Goal: Task Accomplishment & Management: Use online tool/utility

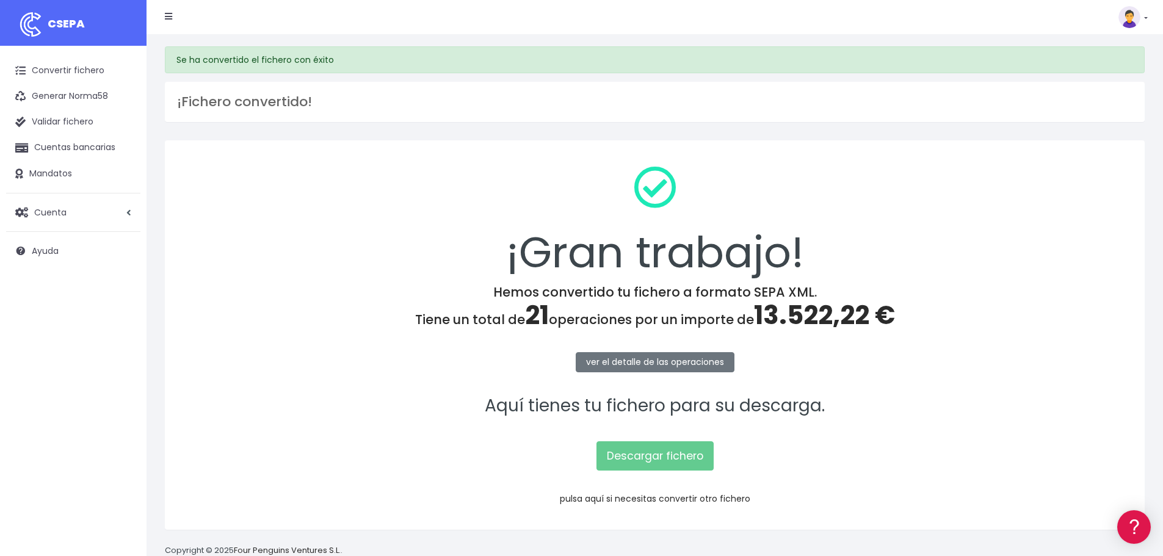
click at [718, 500] on link "pulsa aquí si necesitas convertir otro fichero" at bounding box center [655, 499] width 191 height 12
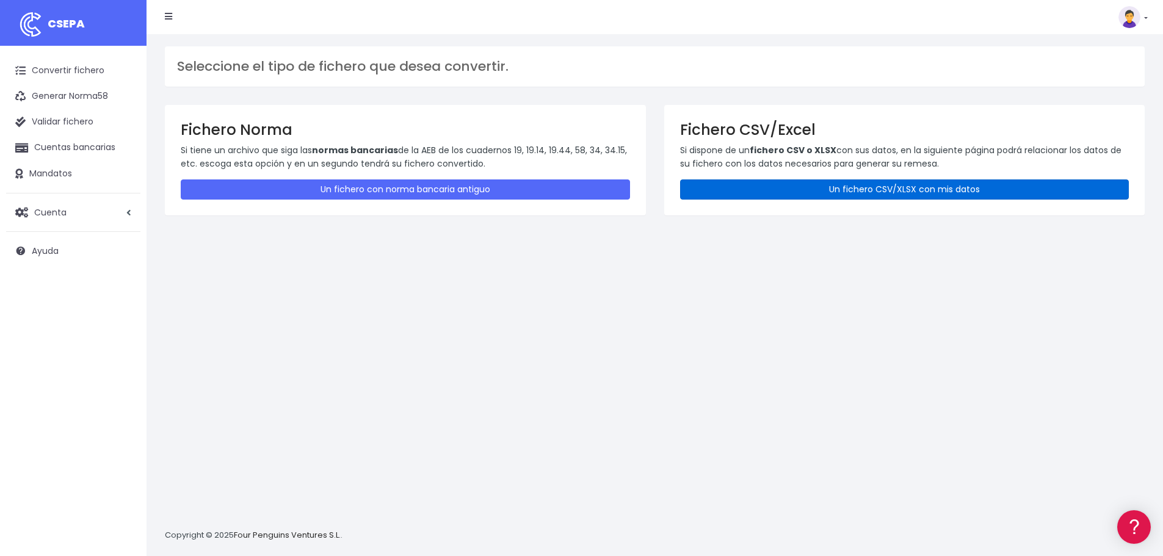
click at [835, 195] on link "Un fichero CSV/XLSX con mis datos" at bounding box center [904, 190] width 449 height 20
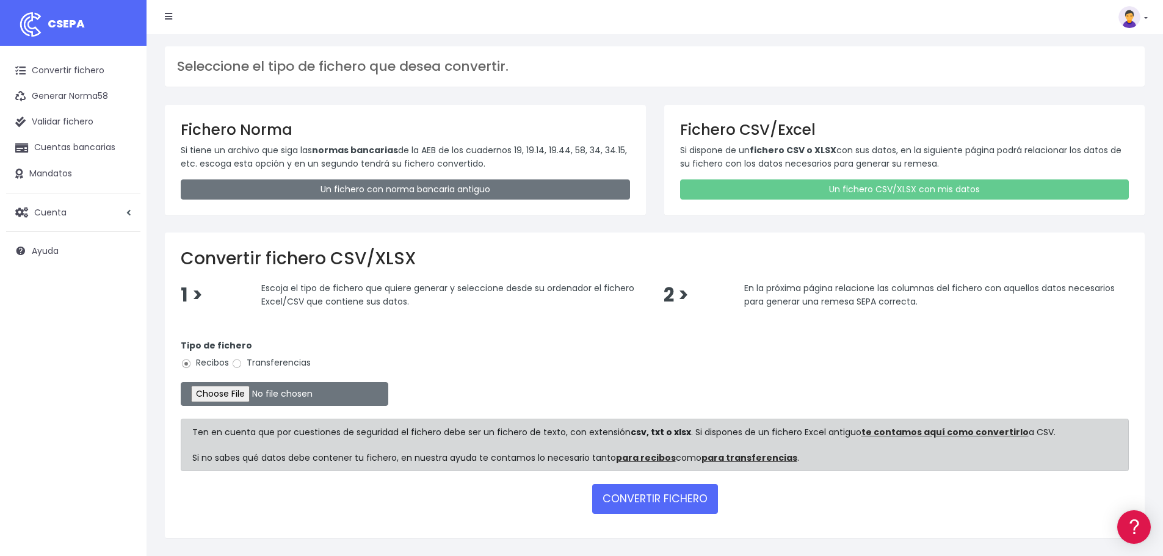
click at [276, 365] on label "Transferencias" at bounding box center [270, 363] width 79 height 13
click at [242, 365] on input "Transferencias" at bounding box center [236, 363] width 11 height 11
radio input "true"
click at [260, 396] on input "file" at bounding box center [285, 394] width 208 height 24
type input "C:\fakepath\galerias septiembre.xlsx"
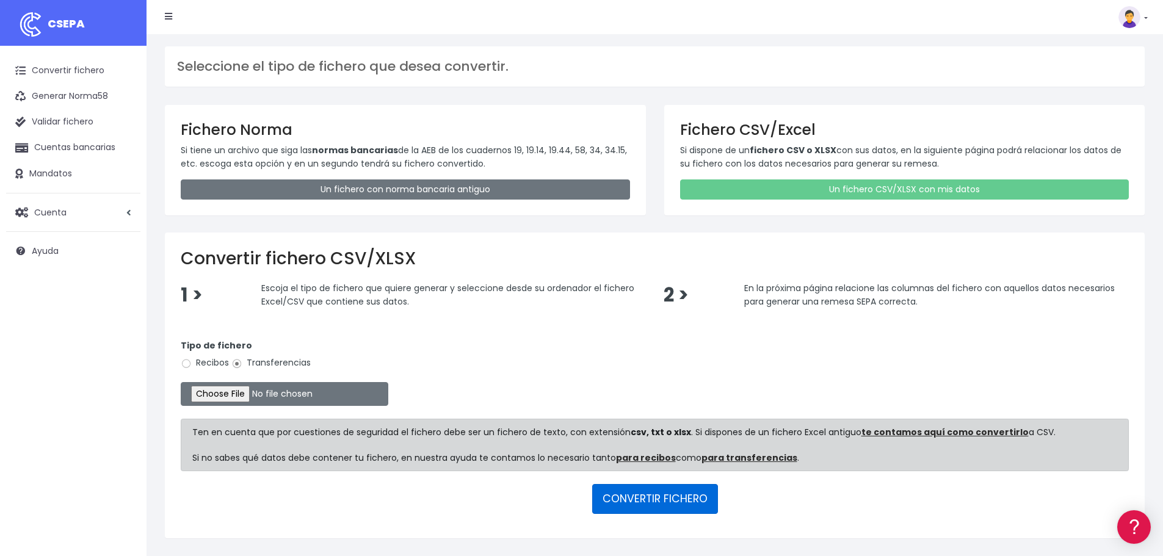
click at [661, 512] on button "CONVERTIR FICHERO" at bounding box center [655, 498] width 126 height 29
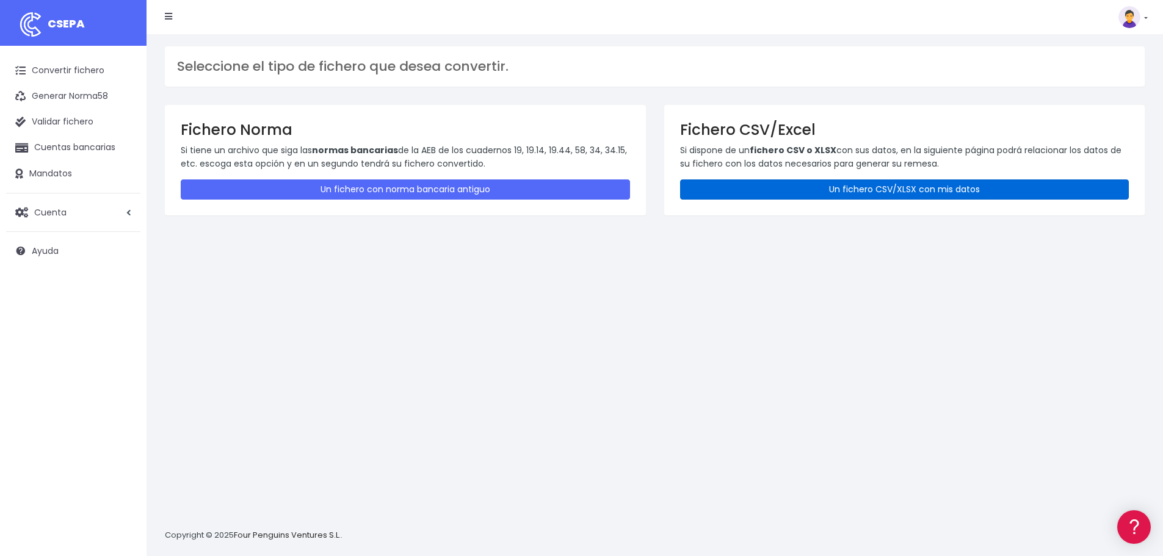
click at [771, 187] on link "Un fichero CSV/XLSX con mis datos" at bounding box center [904, 190] width 449 height 20
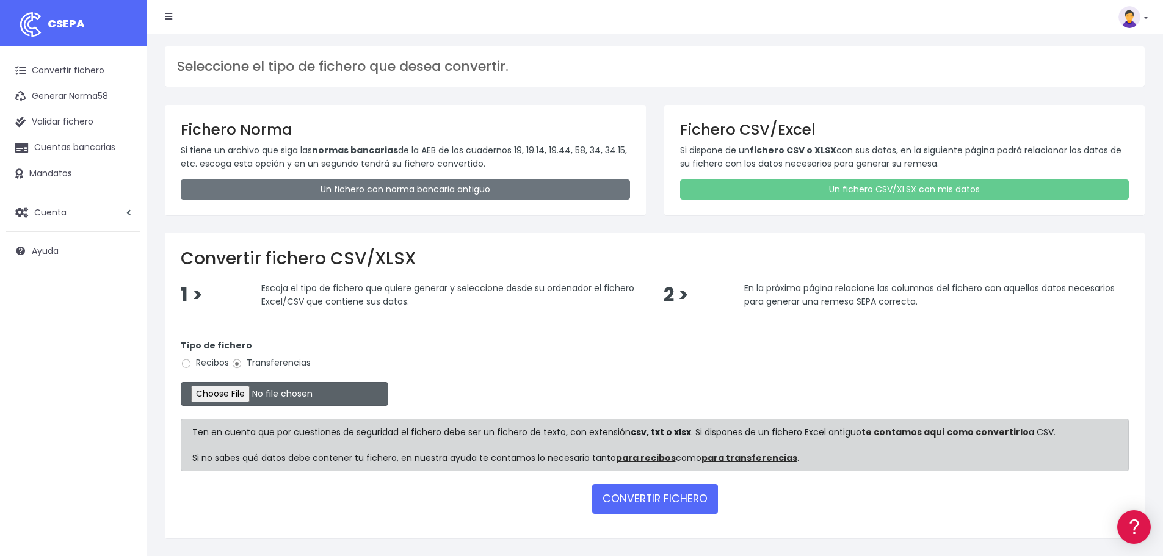
click at [250, 393] on input "file" at bounding box center [285, 394] width 208 height 24
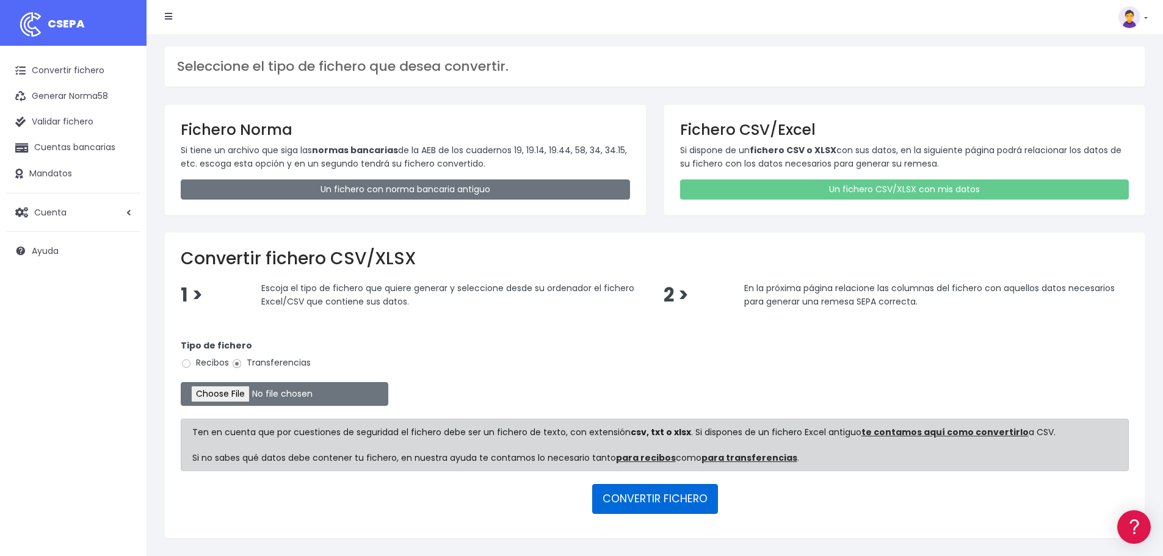
click at [669, 497] on button "CONVERTIR FICHERO" at bounding box center [655, 498] width 126 height 29
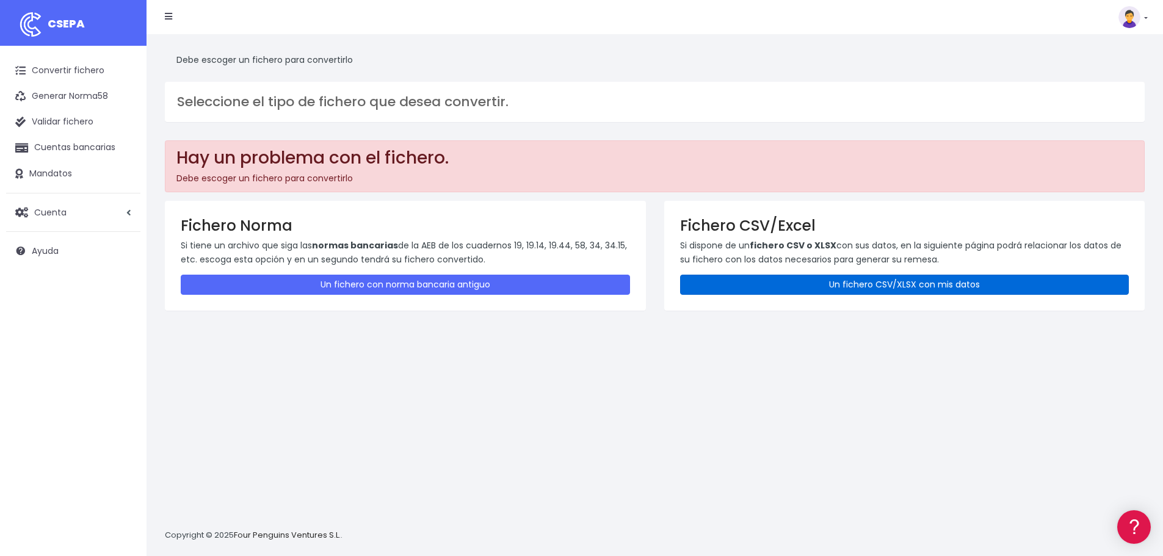
click at [832, 275] on link "Un fichero CSV/XLSX con mis datos" at bounding box center [904, 285] width 449 height 20
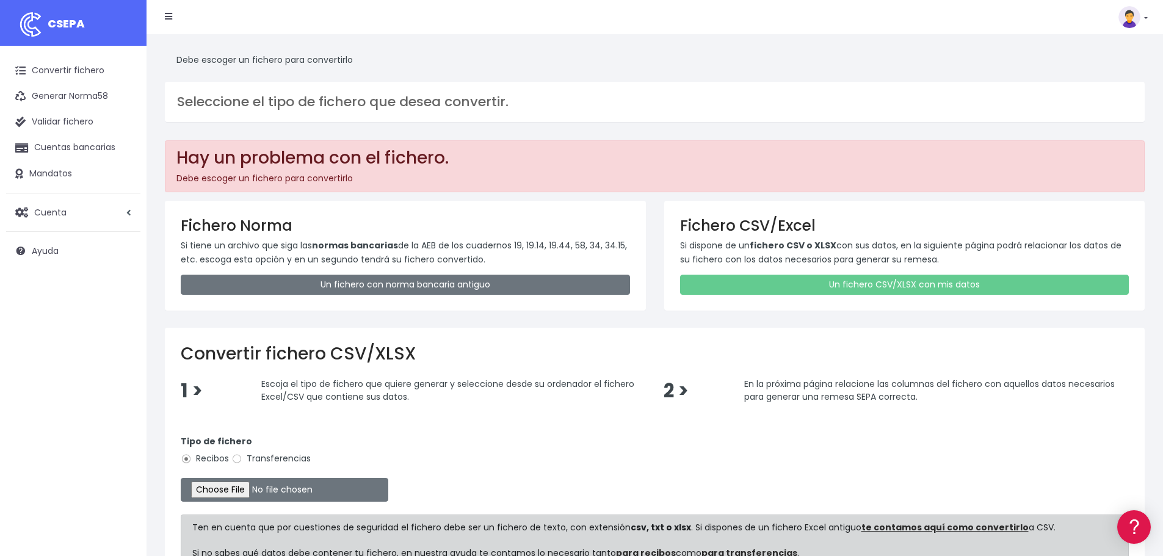
click at [298, 459] on label "Transferencias" at bounding box center [270, 459] width 79 height 13
click at [242, 459] on input "Transferencias" at bounding box center [236, 459] width 11 height 11
radio input "true"
click at [266, 491] on input "file" at bounding box center [285, 490] width 208 height 24
type input "C:\fakepath\galerias septiembre.xlsx"
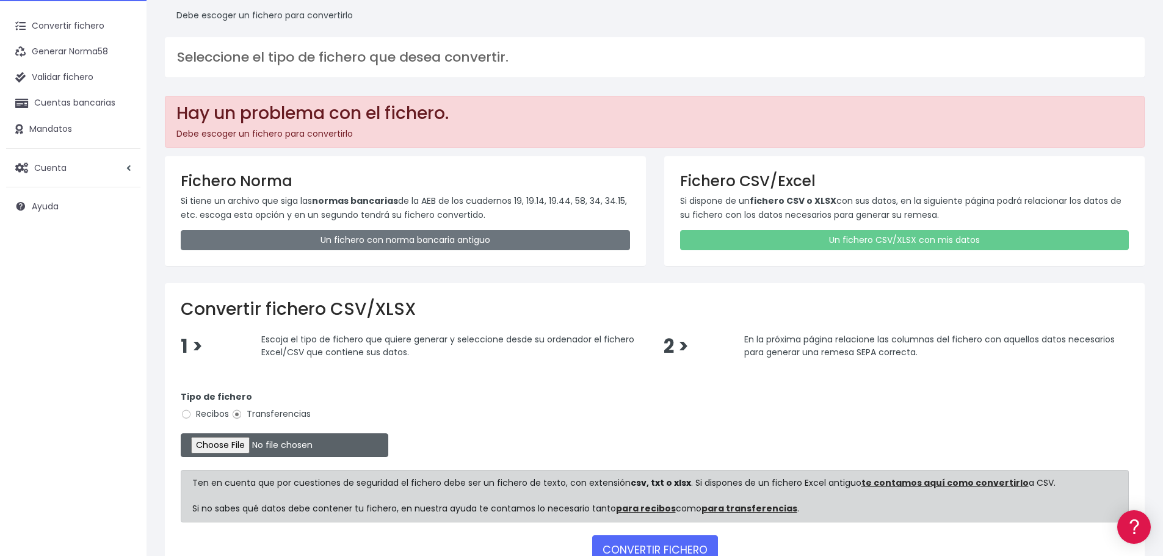
scroll to position [131, 0]
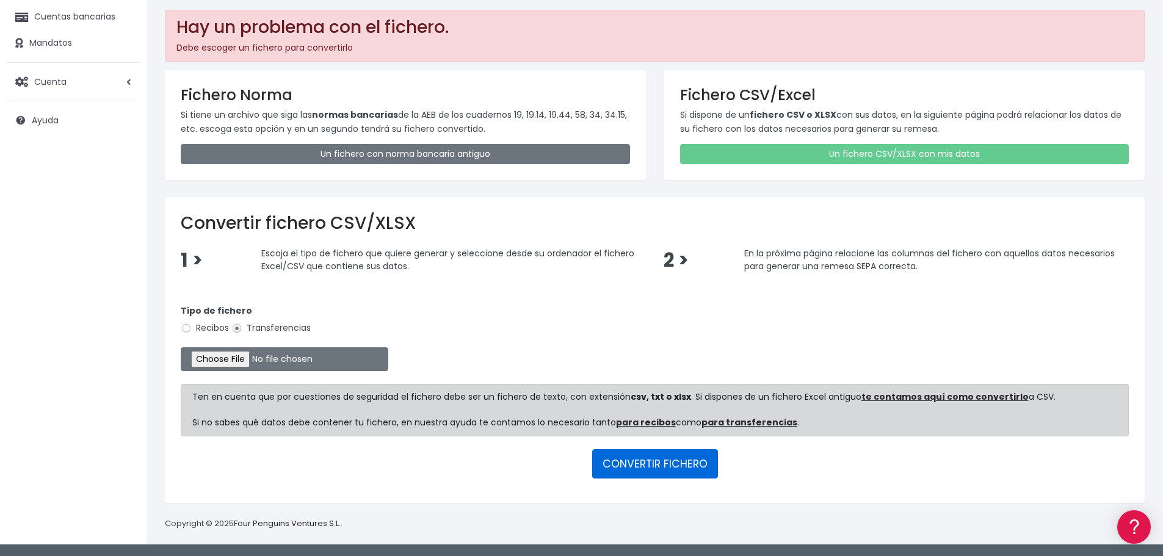
click at [642, 462] on button "CONVERTIR FICHERO" at bounding box center [655, 463] width 126 height 29
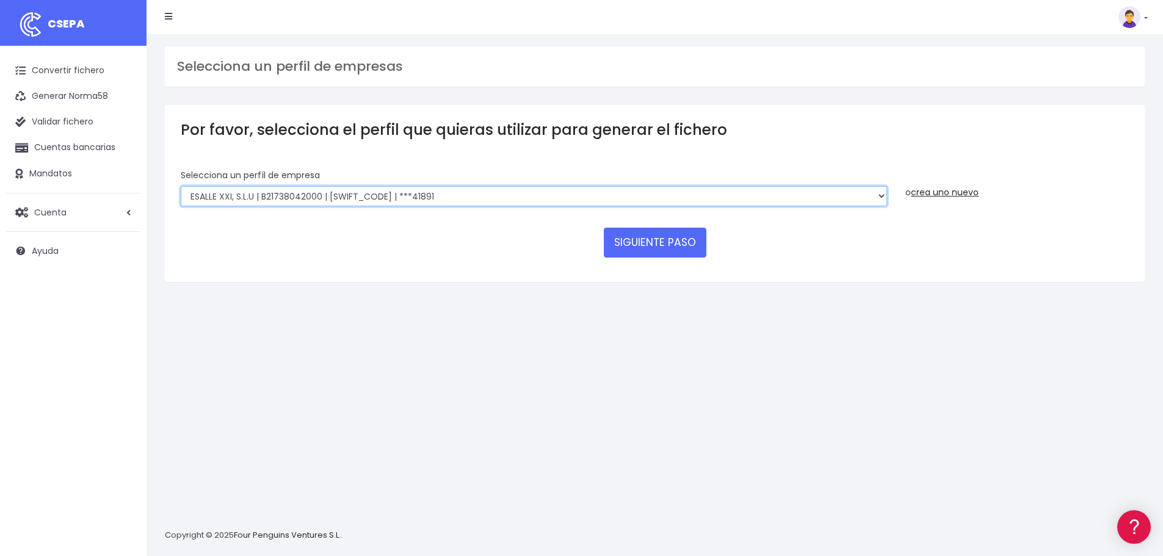
drag, startPoint x: 460, startPoint y: 194, endPoint x: 469, endPoint y: 198, distance: 9.6
click at [460, 194] on select "INSTITUTO MEDITERRANEO DE ESTUDIOS DE PR | ES91001B53342739 | [SWIFT_CODE] | **…" at bounding box center [534, 196] width 707 height 21
select select "2478"
click at [181, 186] on select "INSTITUTO MEDITERRANEO DE ESTUDIOS DE PR | ES91001B53342739 | BSCHESMMXXX | ***…" at bounding box center [534, 196] width 707 height 21
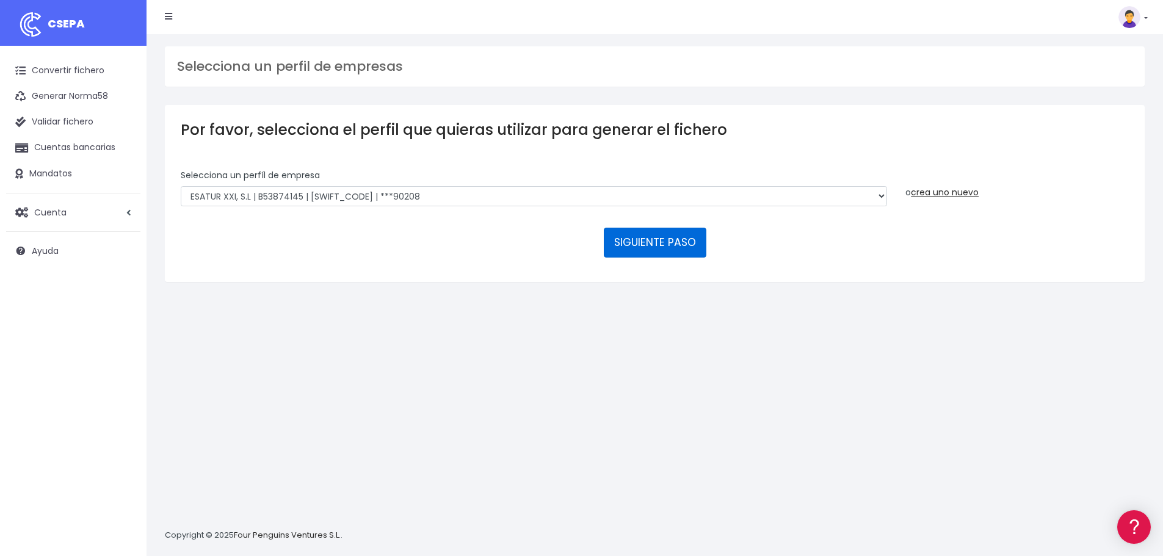
click at [655, 241] on button "SIGUIENTE PASO" at bounding box center [655, 242] width 103 height 29
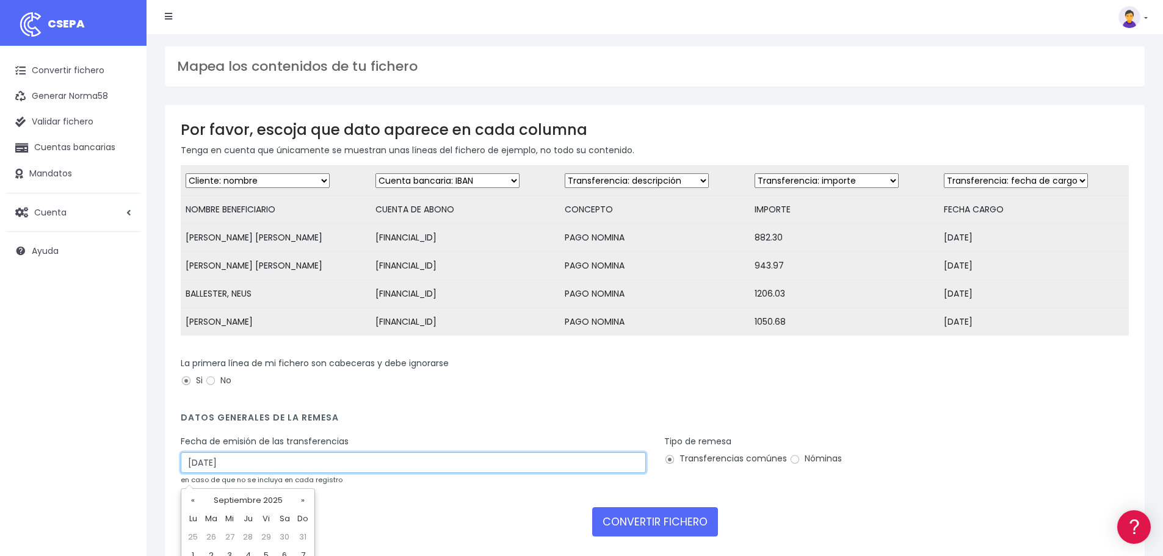
click at [237, 472] on input "[DATE]" at bounding box center [413, 463] width 465 height 21
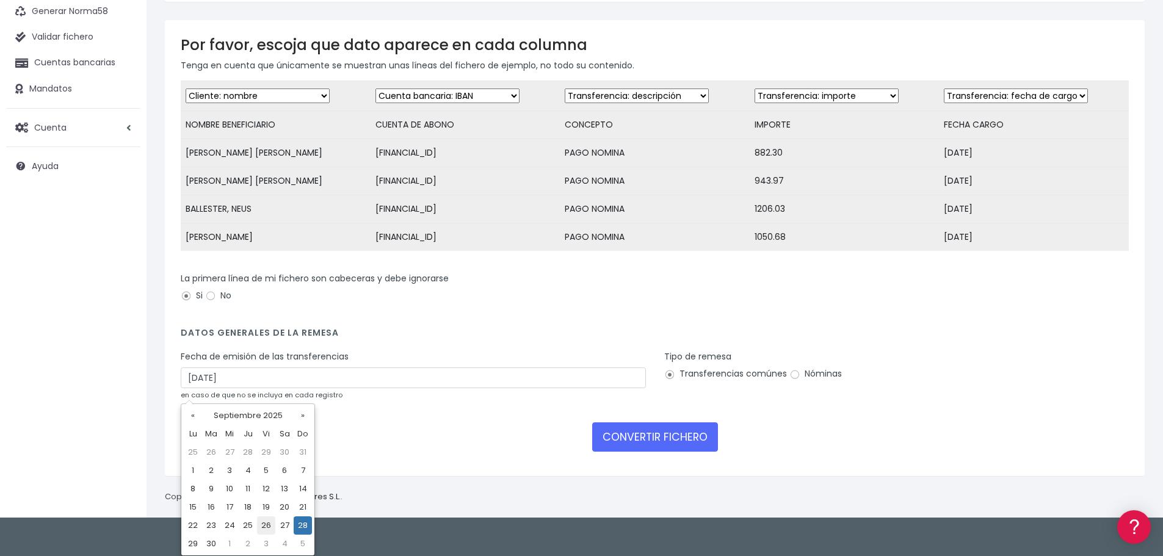
click at [267, 527] on td "26" at bounding box center [266, 526] width 18 height 18
type input "26/09/2025"
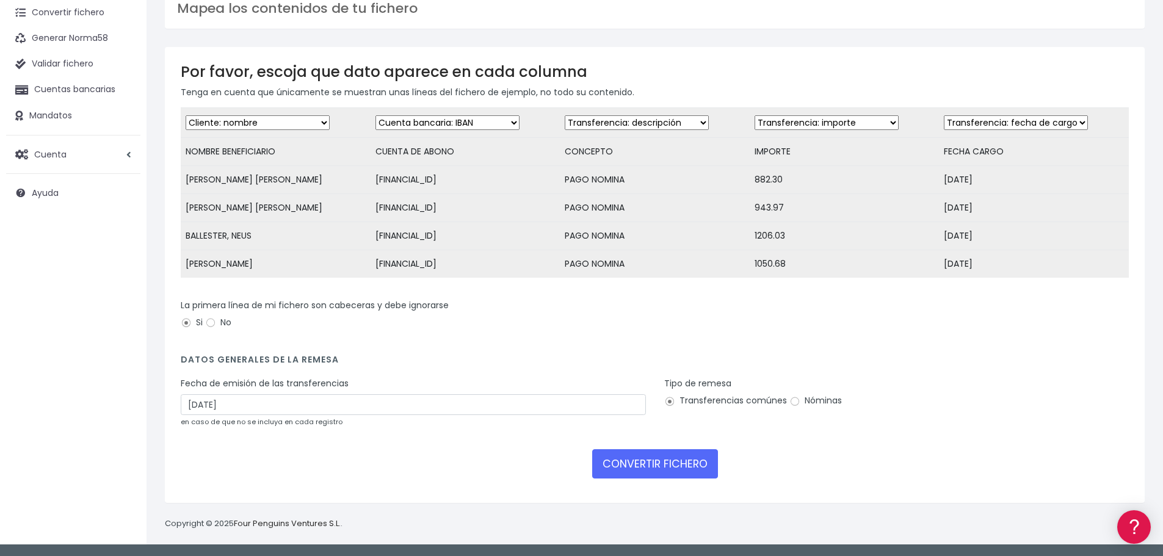
drag, startPoint x: 817, startPoint y: 396, endPoint x: 813, endPoint y: 401, distance: 6.3
click at [817, 396] on label "Nóminas" at bounding box center [816, 401] width 53 height 13
click at [801, 396] on input "Nóminas" at bounding box center [795, 401] width 11 height 11
radio input "true"
click at [661, 462] on button "CONVERTIR FICHERO" at bounding box center [655, 463] width 126 height 29
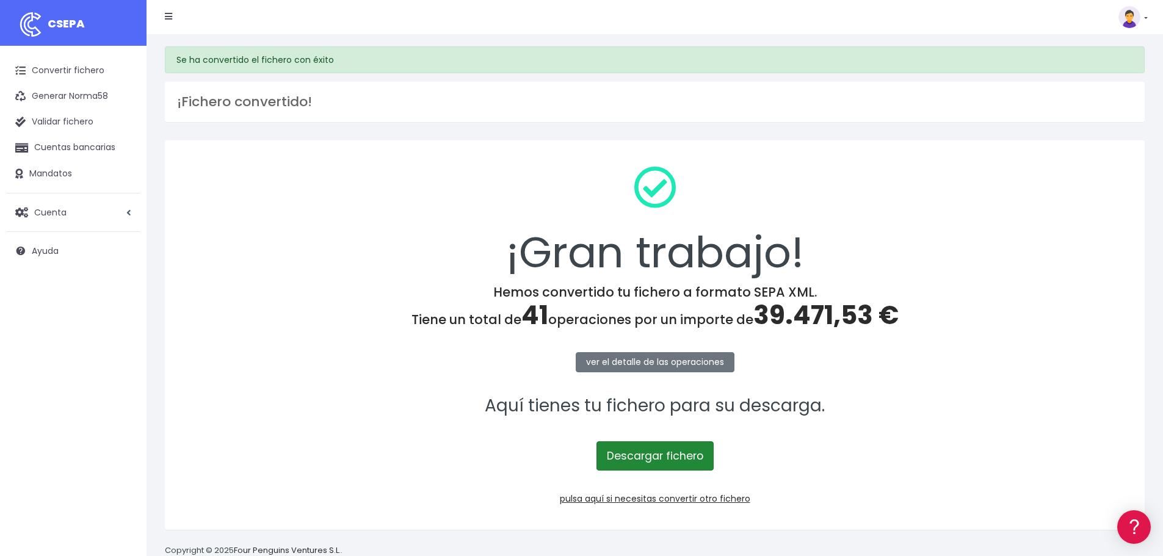
click at [653, 460] on link "Descargar fichero" at bounding box center [655, 456] width 117 height 29
click at [686, 500] on link "pulsa aquí si necesitas convertir otro fichero" at bounding box center [655, 499] width 191 height 12
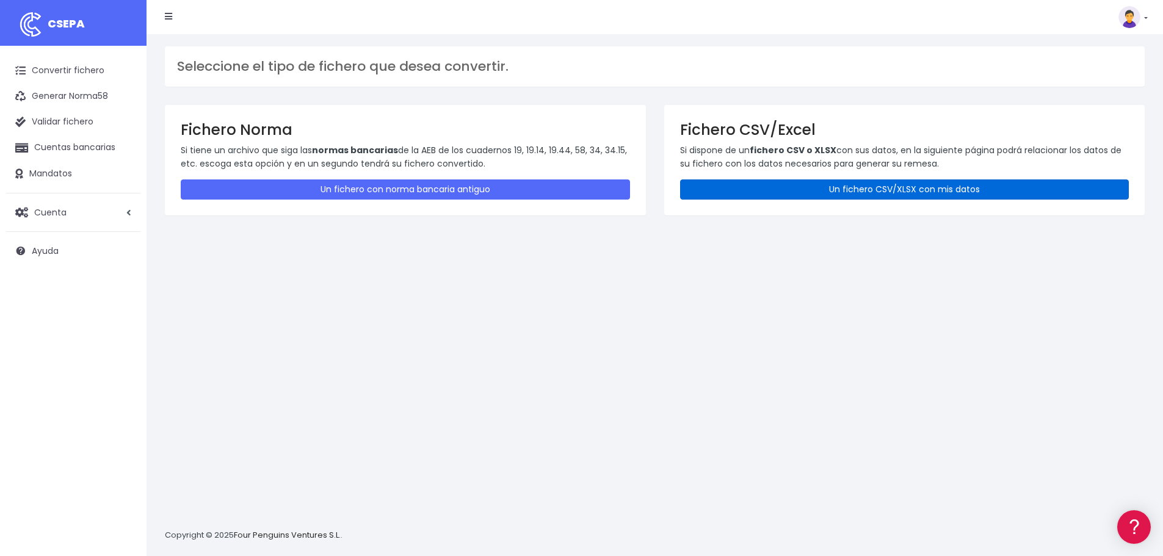
click at [804, 198] on link "Un fichero CSV/XLSX con mis datos" at bounding box center [904, 190] width 449 height 20
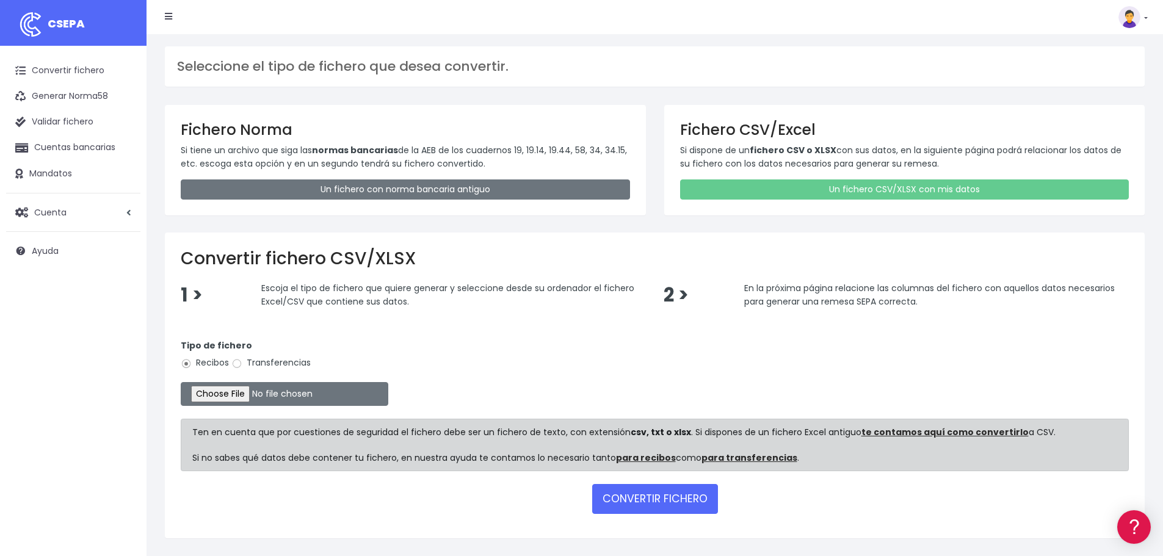
click at [271, 360] on label "Transferencias" at bounding box center [270, 363] width 79 height 13
click at [242, 360] on input "Transferencias" at bounding box center [236, 363] width 11 height 11
radio input "true"
click at [261, 398] on input "file" at bounding box center [285, 394] width 208 height 24
type input "C:\fakepath\reina sofia.xlsx"
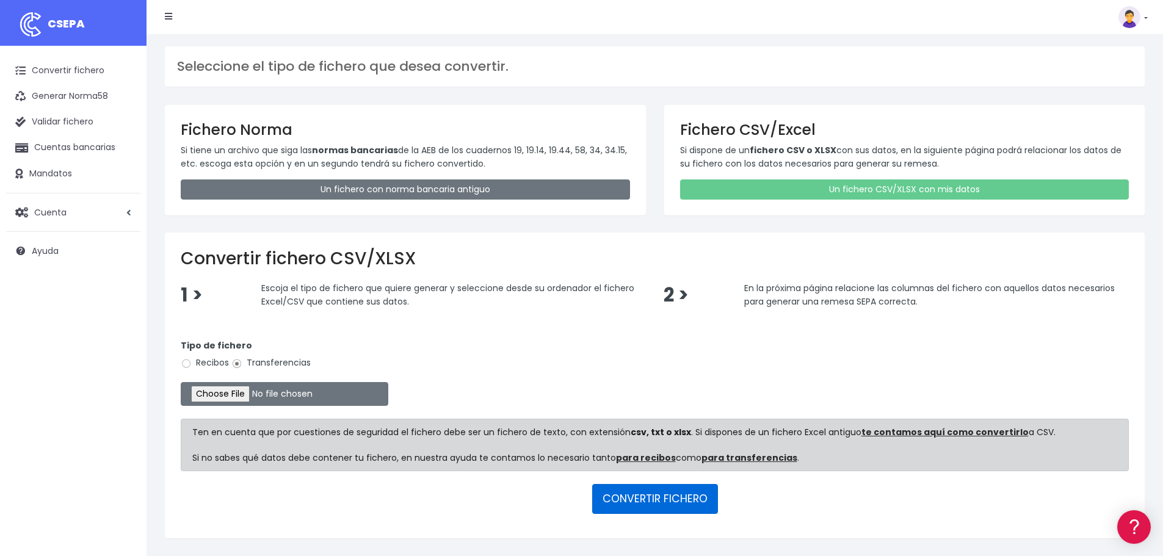
click at [694, 503] on button "CONVERTIR FICHERO" at bounding box center [655, 498] width 126 height 29
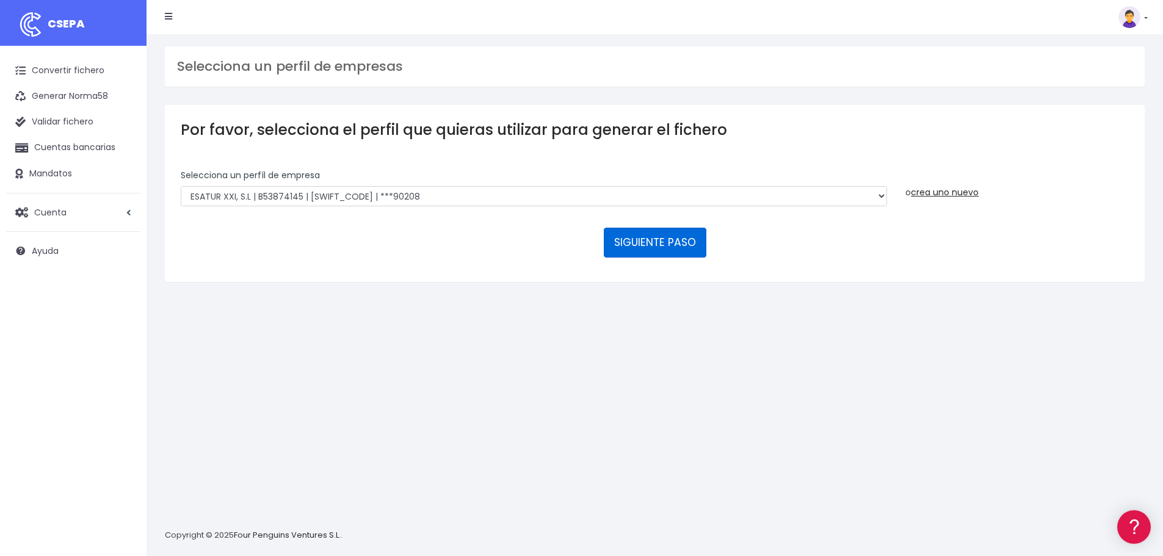
click at [669, 251] on button "SIGUIENTE PASO" at bounding box center [655, 242] width 103 height 29
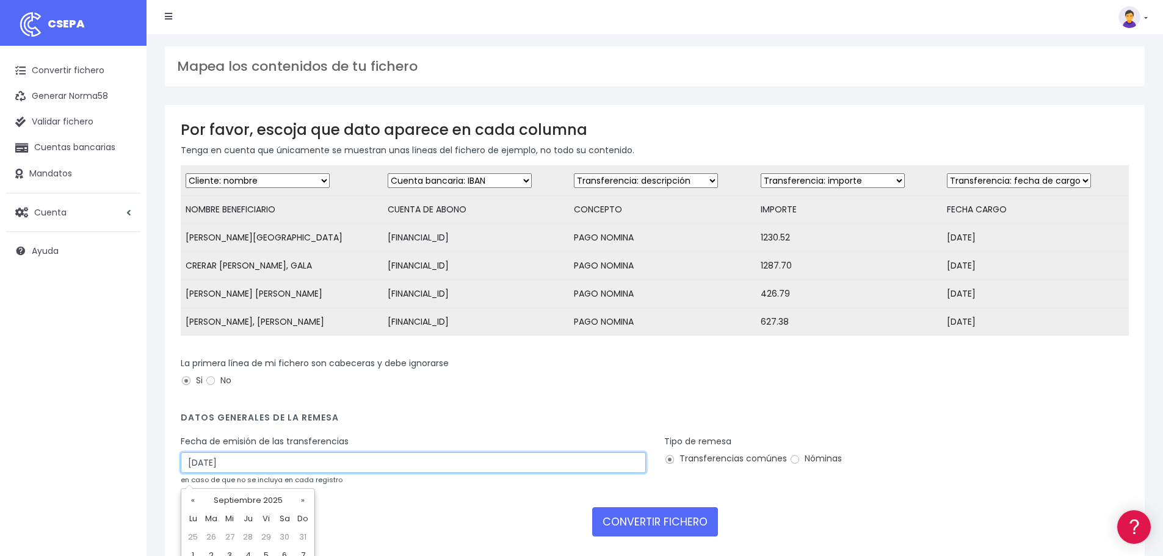
click at [252, 473] on input "[DATE]" at bounding box center [413, 463] width 465 height 21
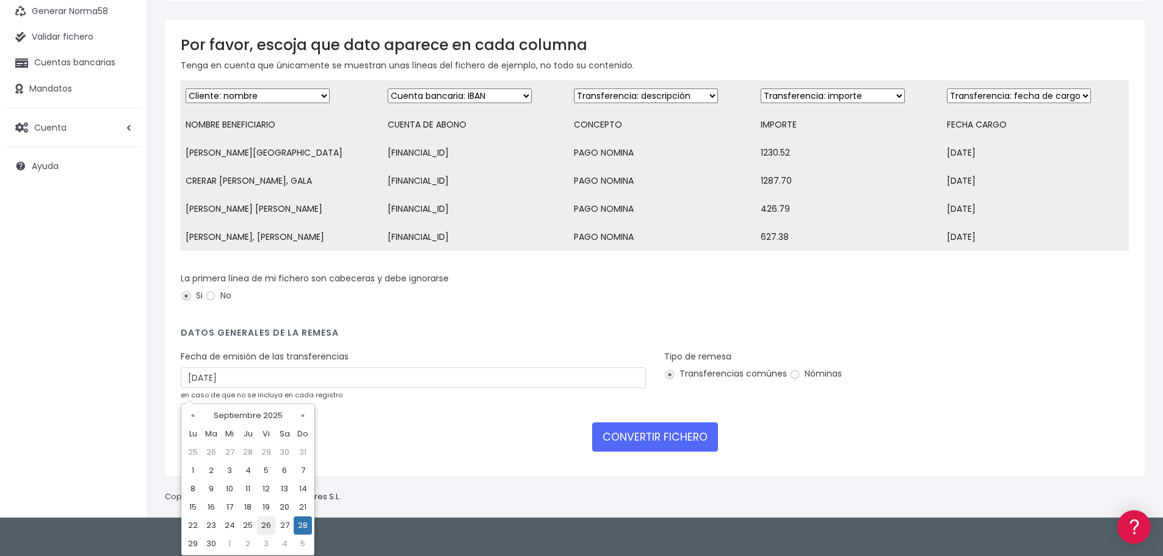
click at [269, 523] on td "26" at bounding box center [266, 526] width 18 height 18
type input "26/09/2025"
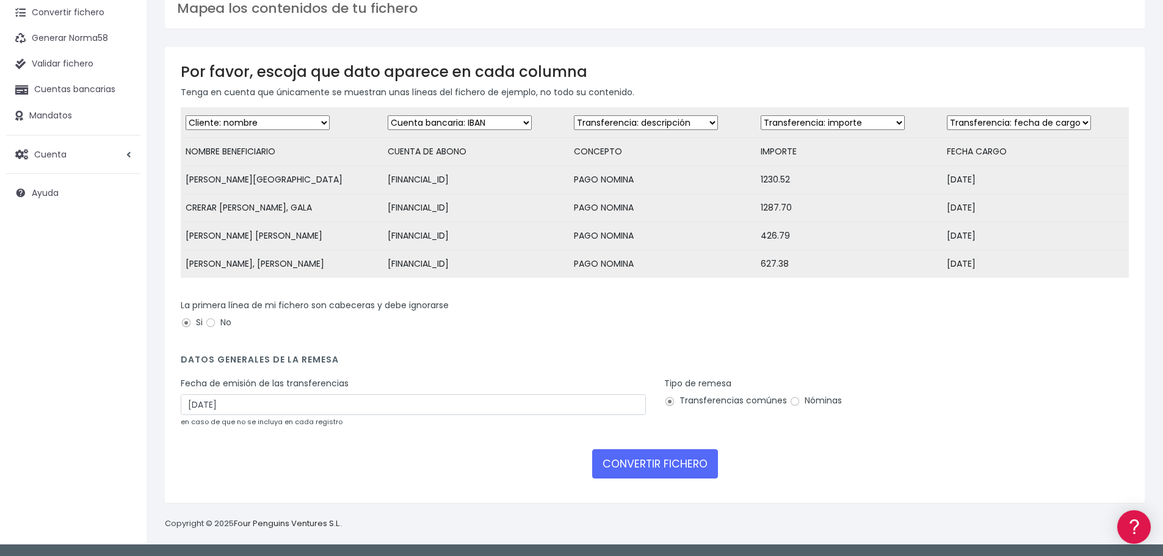
click at [818, 399] on label "Nóminas" at bounding box center [816, 401] width 53 height 13
click at [801, 399] on input "Nóminas" at bounding box center [795, 401] width 11 height 11
radio input "true"
click at [666, 462] on button "CONVERTIR FICHERO" at bounding box center [655, 463] width 126 height 29
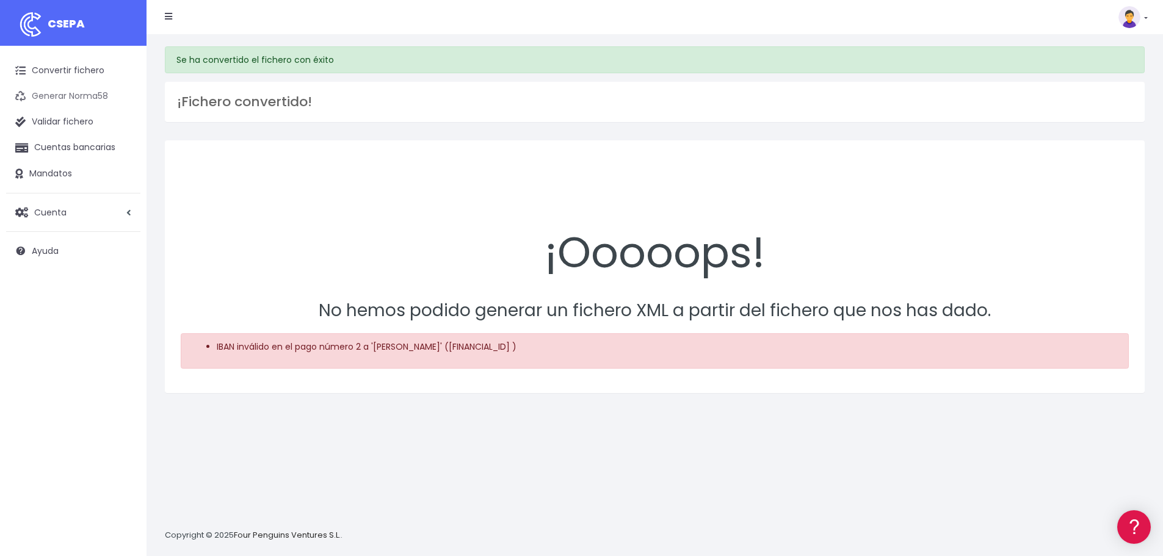
drag, startPoint x: 92, startPoint y: 71, endPoint x: 114, endPoint y: 95, distance: 32.4
click at [92, 71] on link "Convertir fichero" at bounding box center [73, 71] width 134 height 26
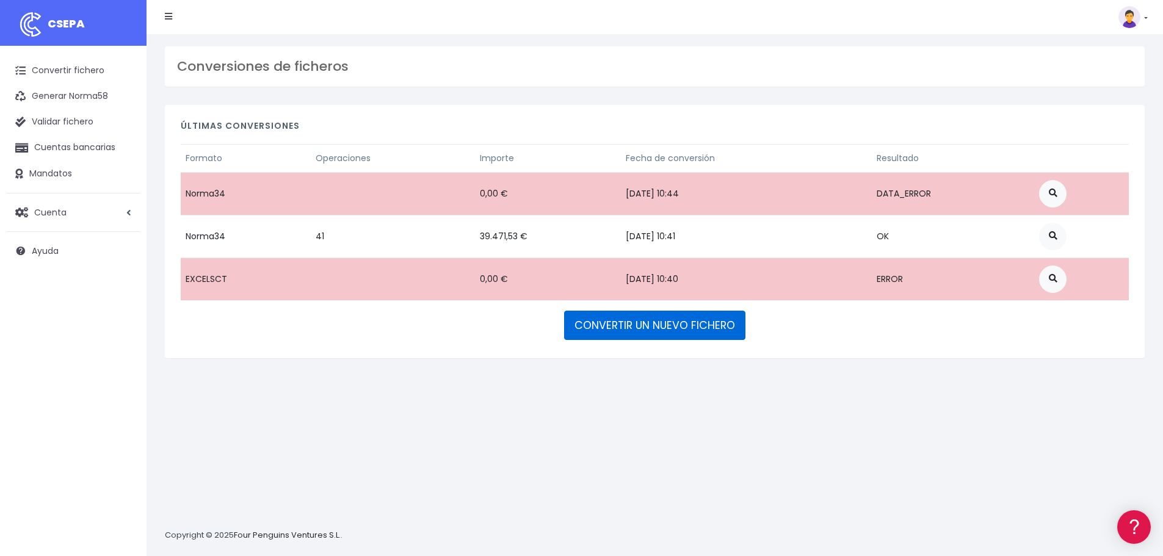
click at [653, 327] on link "CONVERTIR UN NUEVO FICHERO" at bounding box center [654, 325] width 181 height 29
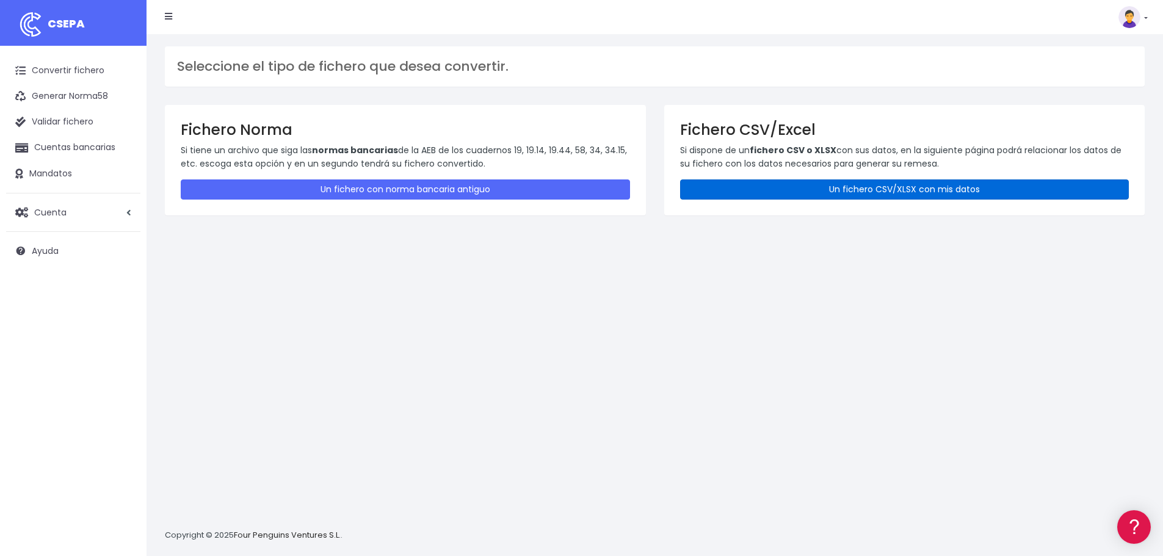
click at [859, 188] on link "Un fichero CSV/XLSX con mis datos" at bounding box center [904, 190] width 449 height 20
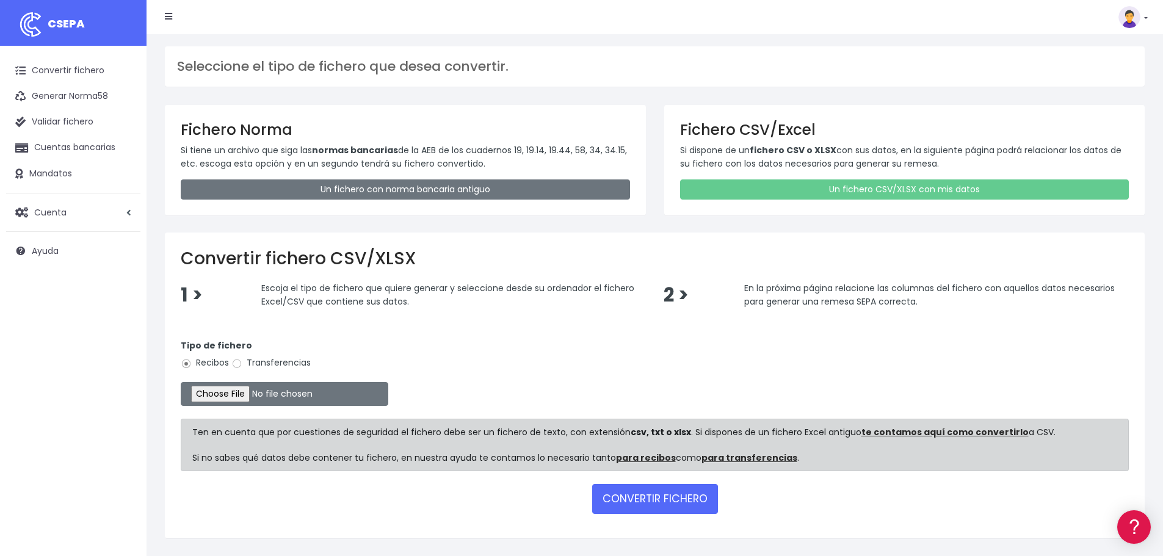
click at [293, 365] on label "Transferencias" at bounding box center [270, 363] width 79 height 13
click at [242, 365] on input "Transferencias" at bounding box center [236, 363] width 11 height 11
radio input "true"
click at [246, 392] on input "file" at bounding box center [285, 394] width 208 height 24
type input "C:\fakepath\reina sofia.xlsx"
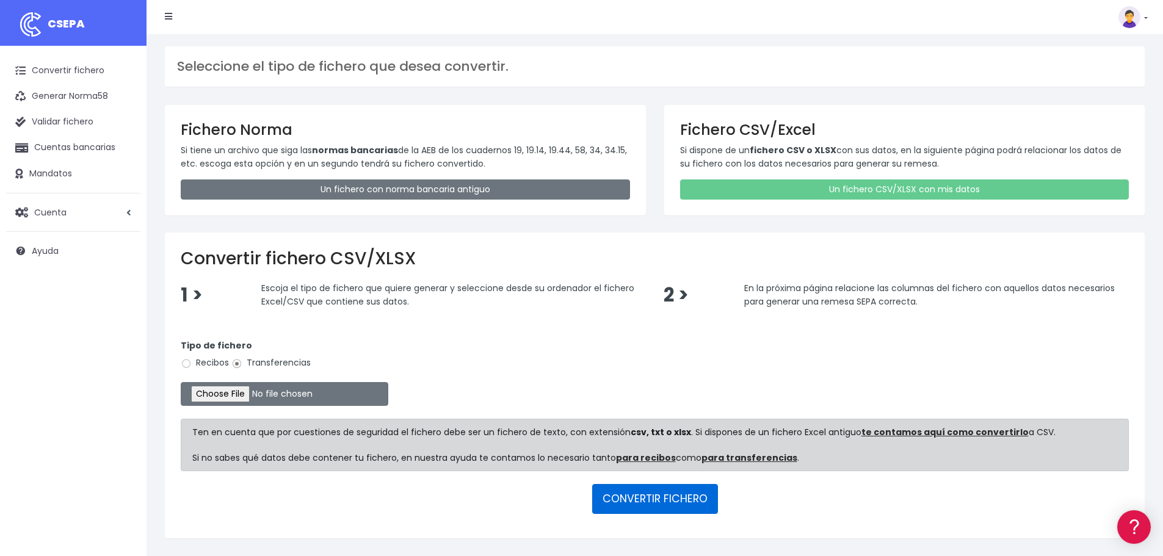
click at [639, 503] on button "CONVERTIR FICHERO" at bounding box center [655, 498] width 126 height 29
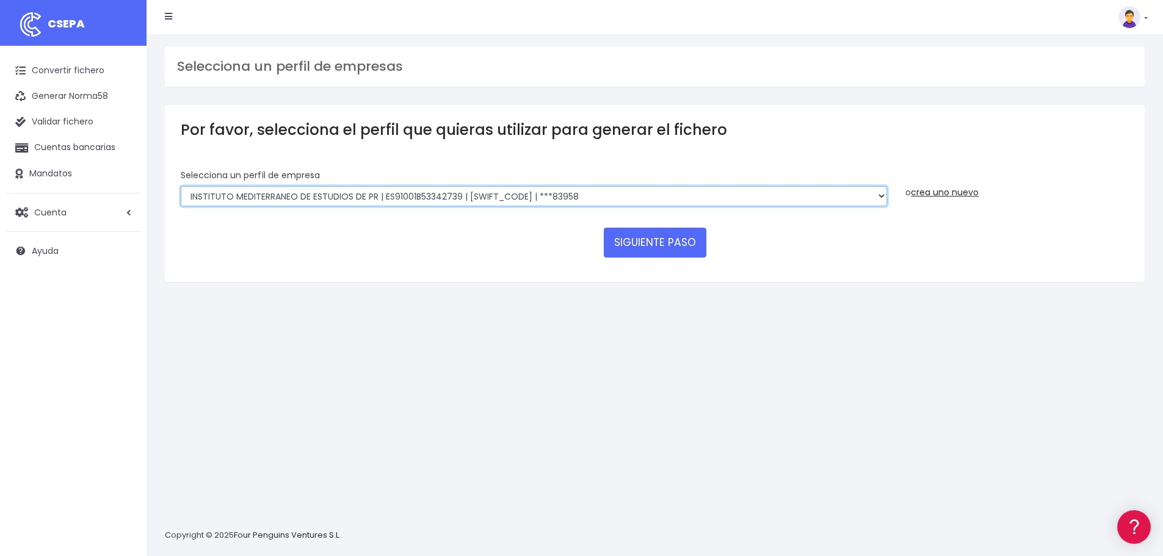
click at [613, 193] on select "INSTITUTO MEDITERRANEO DE ESTUDIOS DE PR | ES91001B53342739 | BSCHESMMXXX | ***…" at bounding box center [534, 196] width 707 height 21
select select "2478"
click at [181, 186] on select "INSTITUTO MEDITERRANEO DE ESTUDIOS DE PR | ES91001B53342739 | BSCHESMMXXX | ***…" at bounding box center [534, 196] width 707 height 21
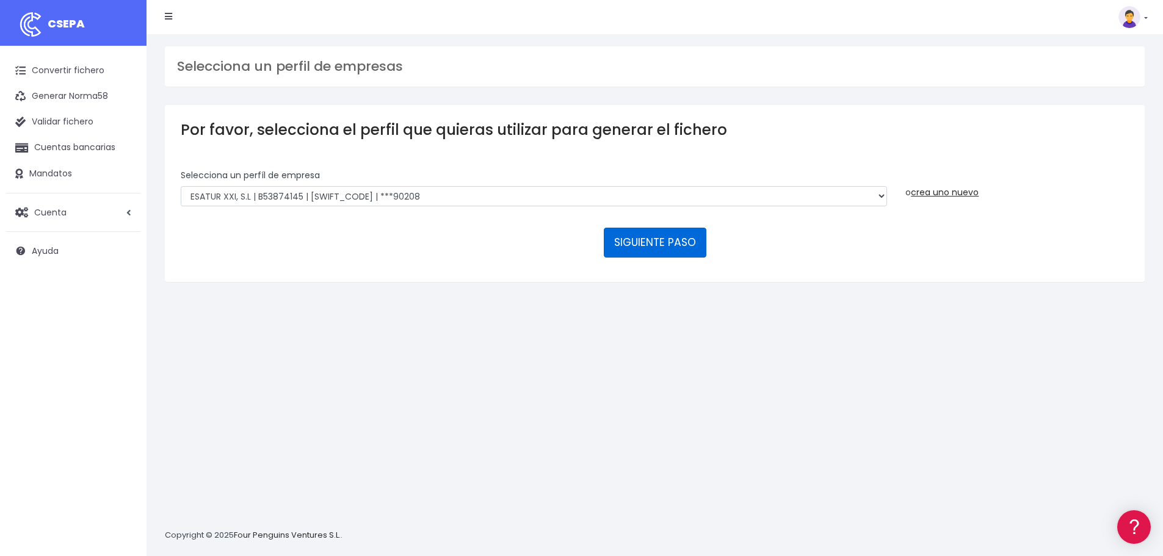
click at [665, 247] on button "SIGUIENTE PASO" at bounding box center [655, 242] width 103 height 29
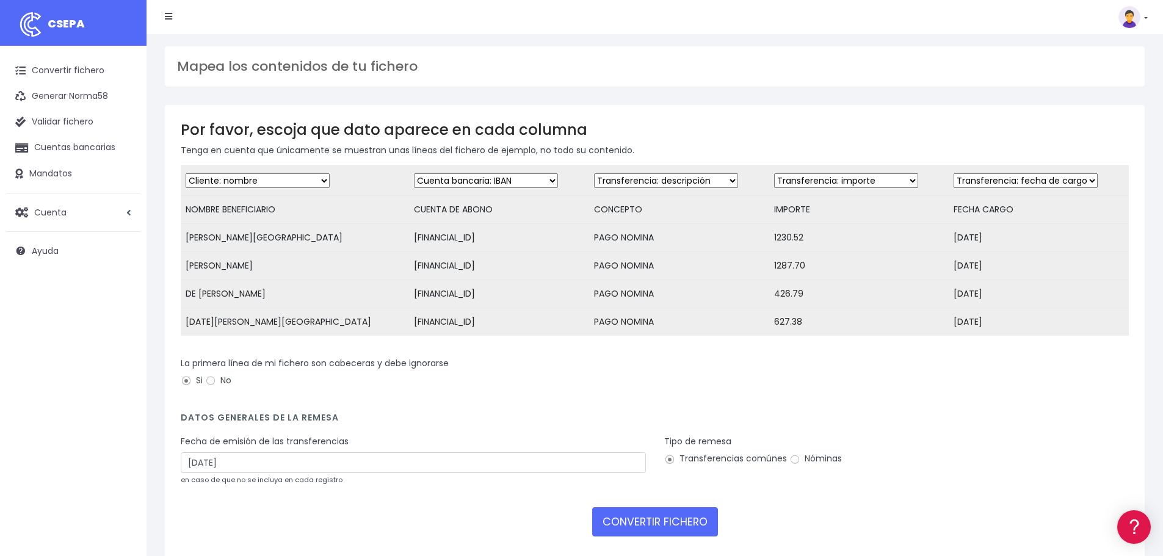
click at [254, 482] on div "Fecha de emisión de las transferencias [DATE] en caso de que no se incluya en c…" at bounding box center [413, 460] width 465 height 51
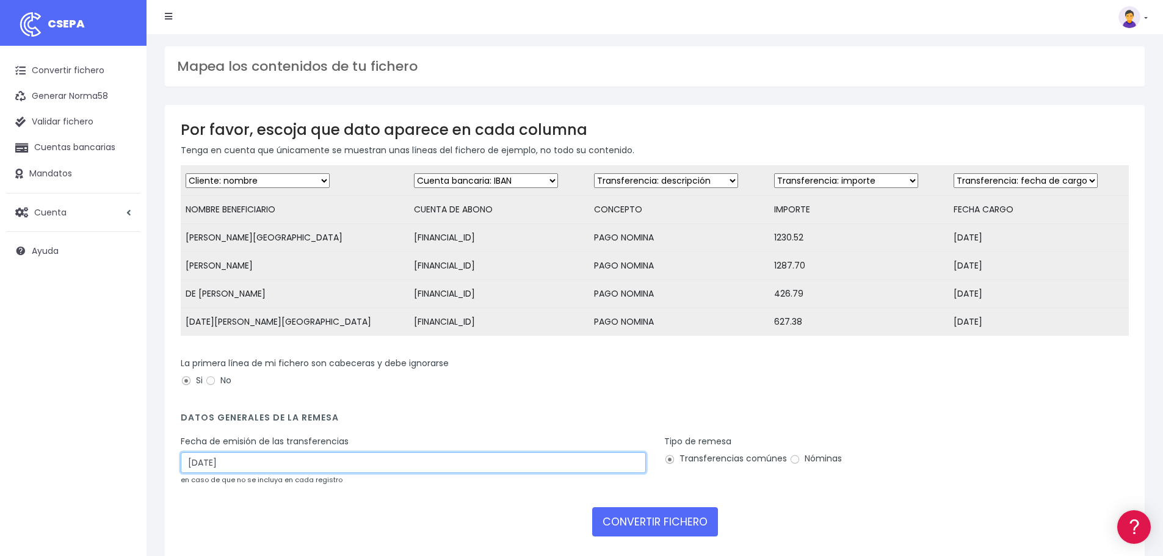
click at [260, 471] on input "28/09/2025" at bounding box center [413, 463] width 465 height 21
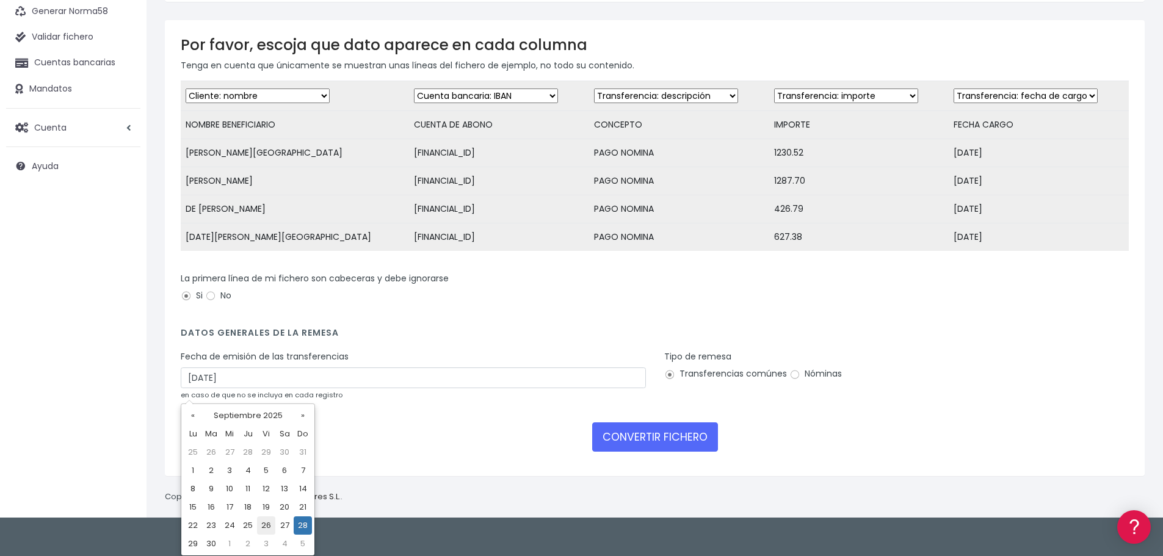
click at [264, 524] on td "26" at bounding box center [266, 526] width 18 height 18
type input "26/09/2025"
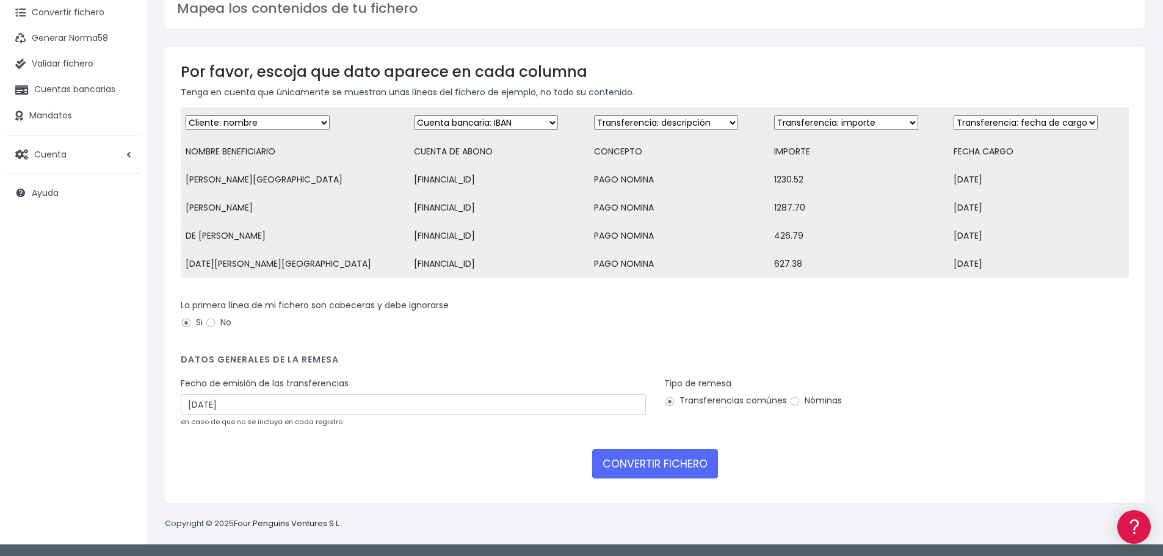
scroll to position [67, 0]
click at [814, 398] on label "Nóminas" at bounding box center [816, 401] width 53 height 13
click at [801, 398] on input "Nóminas" at bounding box center [795, 401] width 11 height 11
radio input "true"
click at [669, 464] on button "CONVERTIR FICHERO" at bounding box center [655, 463] width 126 height 29
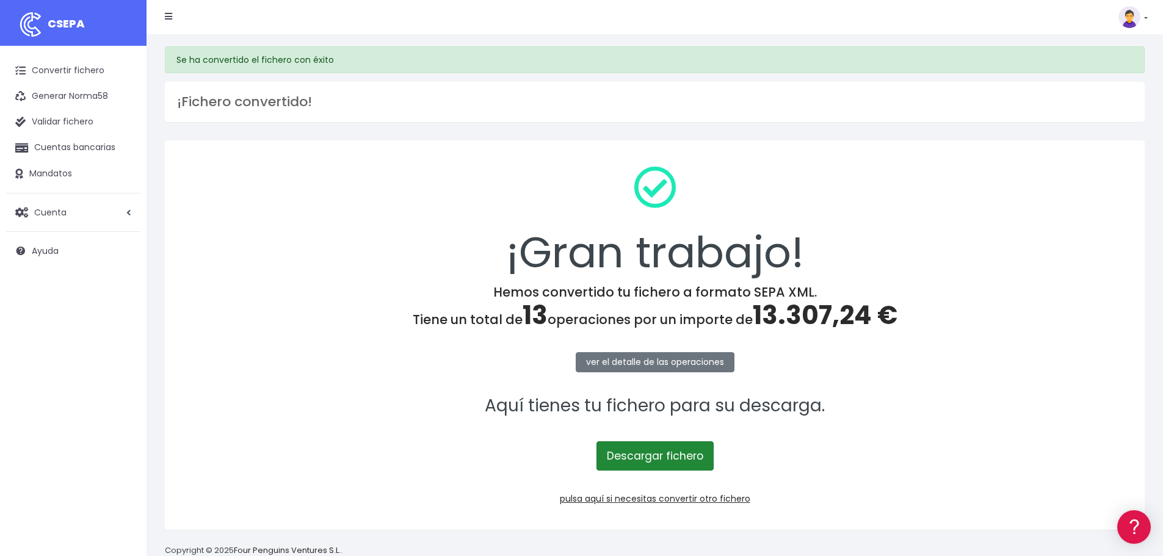
click at [651, 448] on link "Descargar fichero" at bounding box center [655, 456] width 117 height 29
click at [681, 455] on link "Descargar fichero" at bounding box center [655, 456] width 117 height 29
click at [701, 498] on link "pulsa aquí si necesitas convertir otro fichero" at bounding box center [655, 499] width 191 height 12
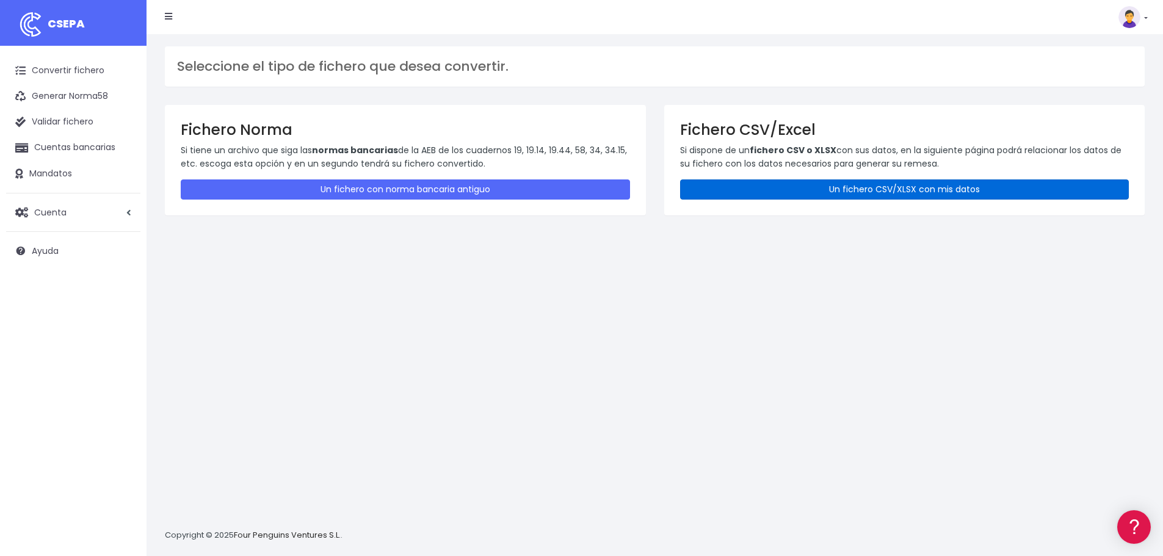
click at [806, 188] on link "Un fichero CSV/XLSX con mis datos" at bounding box center [904, 190] width 449 height 20
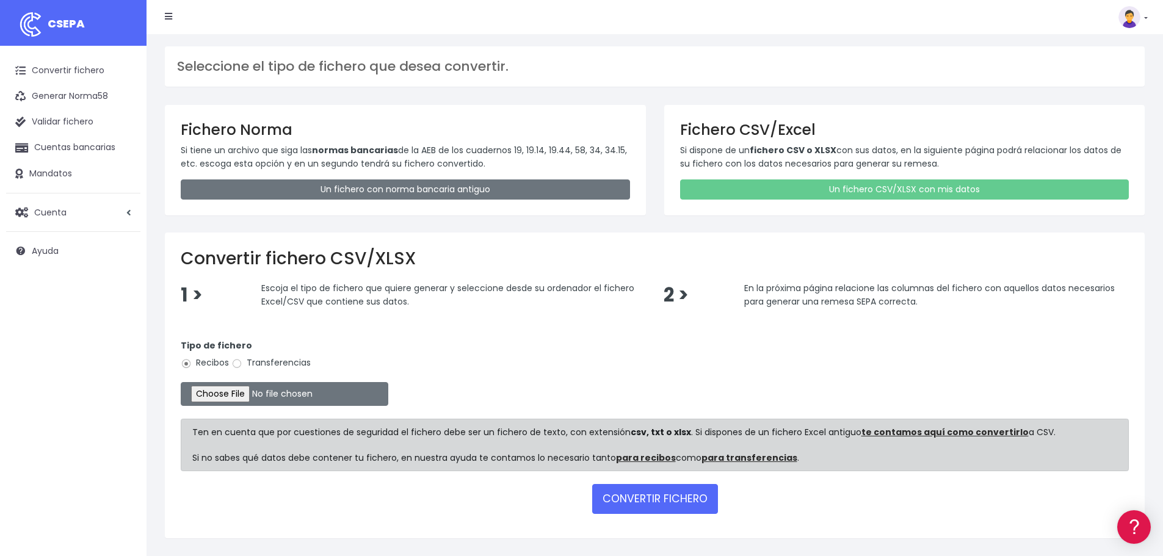
click at [296, 369] on label "Transferencias" at bounding box center [270, 363] width 79 height 13
click at [242, 369] on input "Transferencias" at bounding box center [236, 363] width 11 height 11
radio input "true"
click at [295, 366] on label "Transferencias" at bounding box center [270, 363] width 79 height 13
click at [242, 366] on input "Transferencias" at bounding box center [236, 363] width 11 height 11
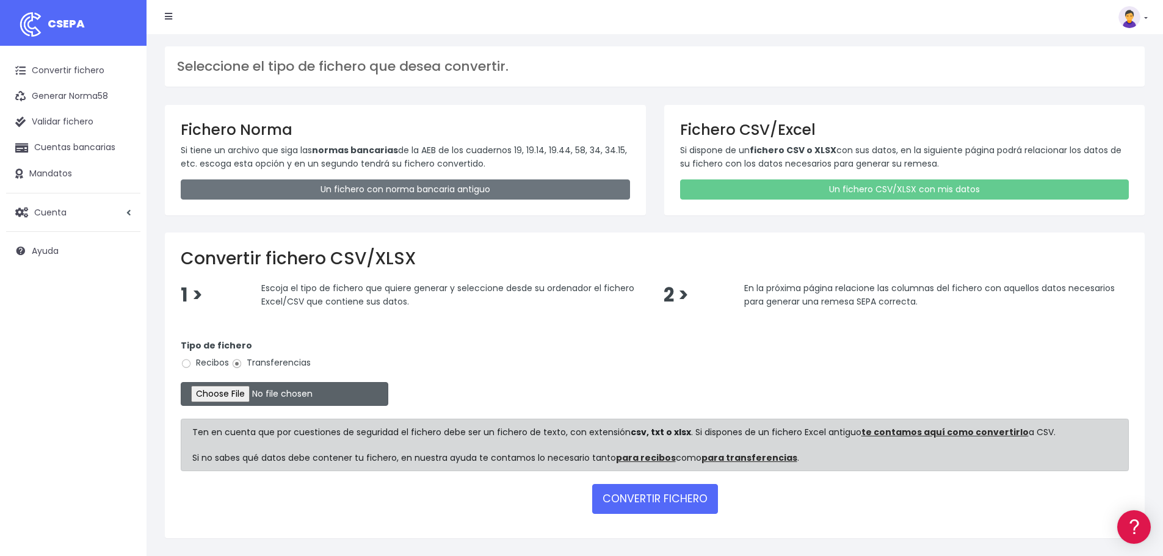
click at [252, 397] on input "file" at bounding box center [285, 394] width 208 height 24
type input "C:\fakepath\cullera septiembre.xlsx"
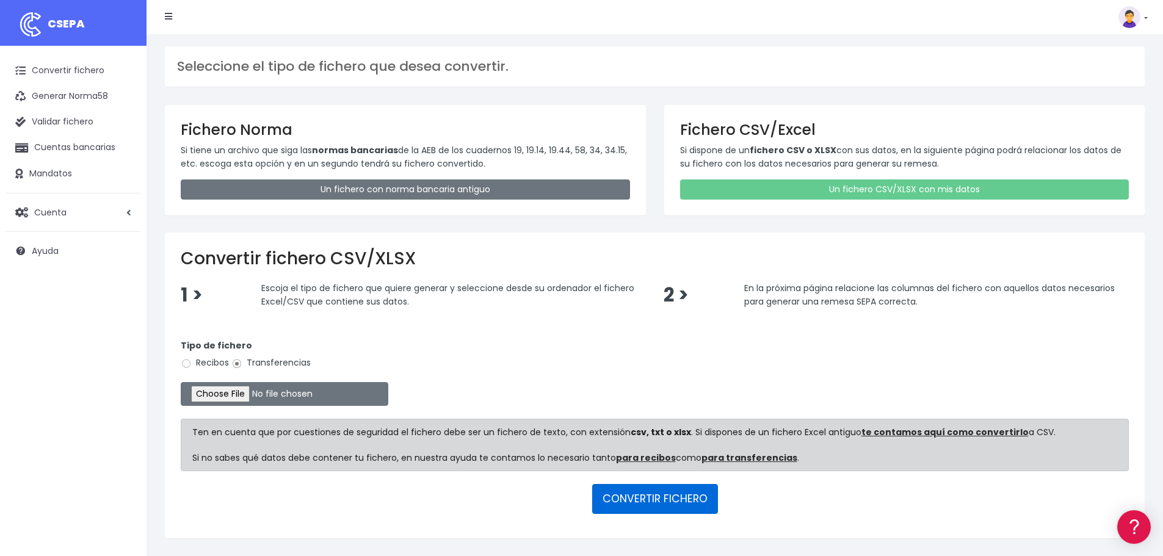
click at [655, 492] on button "CONVERTIR FICHERO" at bounding box center [655, 498] width 126 height 29
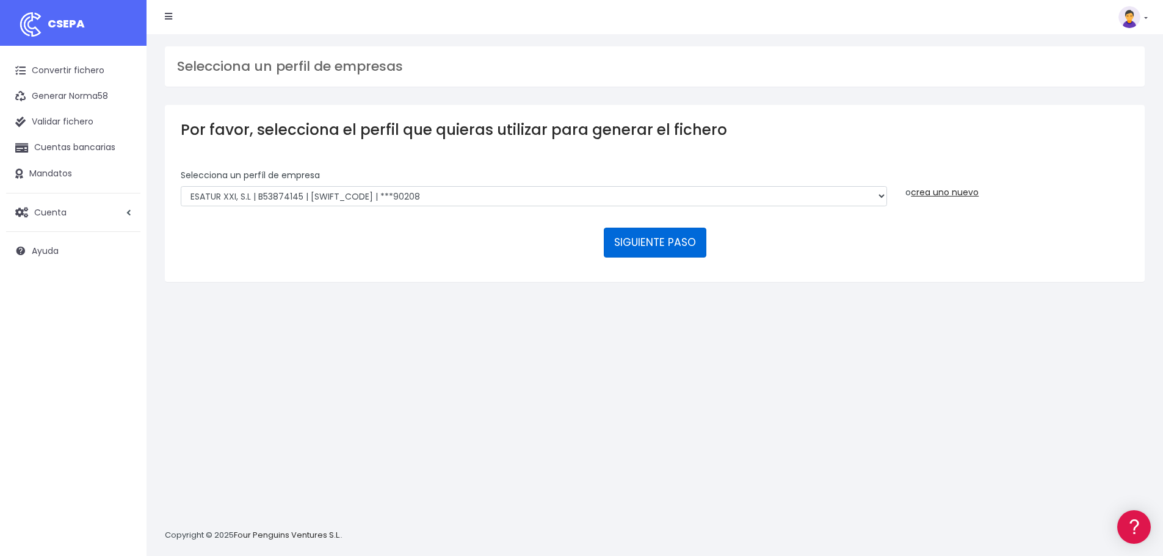
click at [665, 242] on button "SIGUIENTE PASO" at bounding box center [655, 242] width 103 height 29
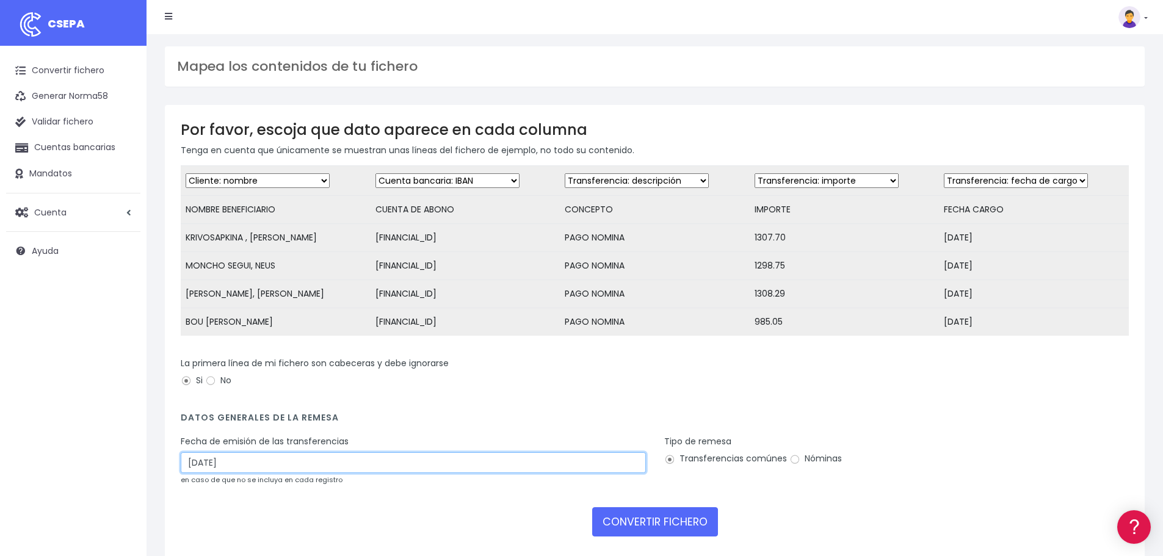
click at [352, 472] on input "28/09/2025" at bounding box center [413, 463] width 465 height 21
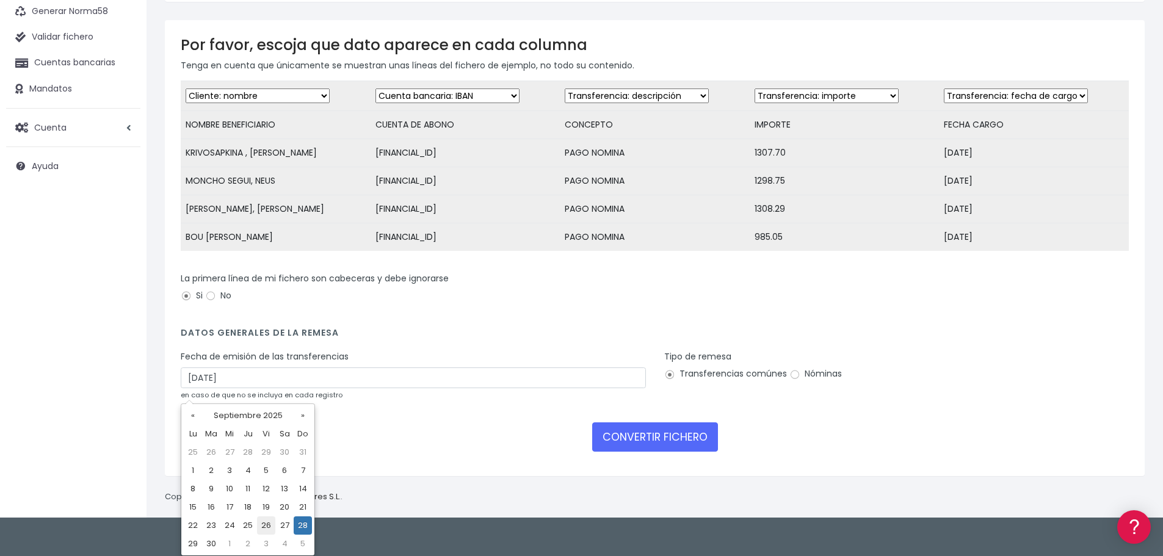
drag, startPoint x: 266, startPoint y: 528, endPoint x: 324, endPoint y: 528, distance: 58.0
click at [266, 528] on td "26" at bounding box center [266, 526] width 18 height 18
type input "26/09/2025"
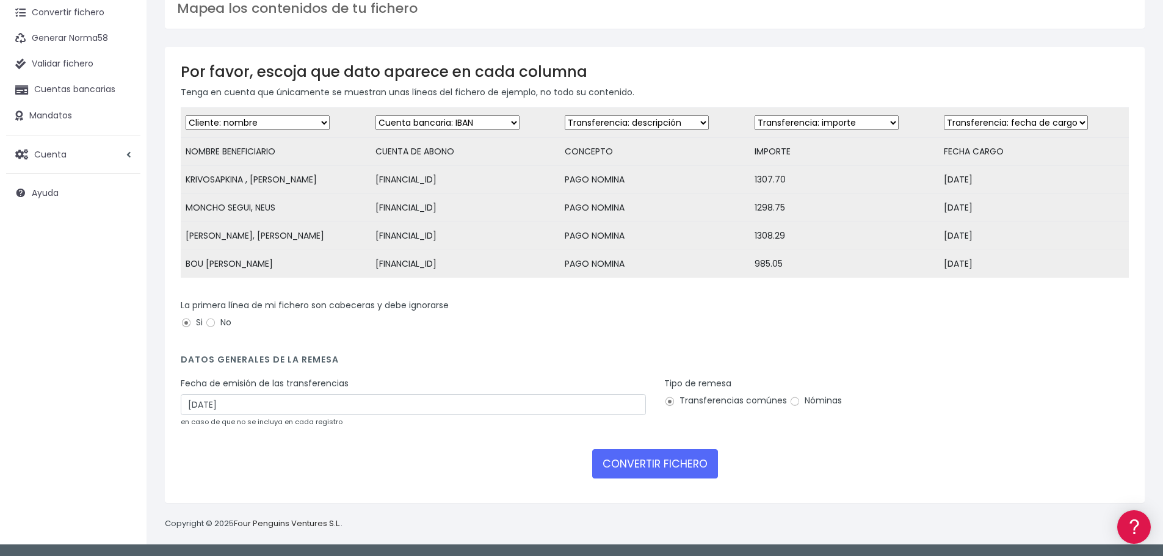
scroll to position [67, 0]
click at [813, 400] on label "Nóminas" at bounding box center [816, 401] width 53 height 13
click at [801, 400] on input "Nóminas" at bounding box center [795, 401] width 11 height 11
radio input "true"
click at [655, 472] on button "CONVERTIR FICHERO" at bounding box center [655, 463] width 126 height 29
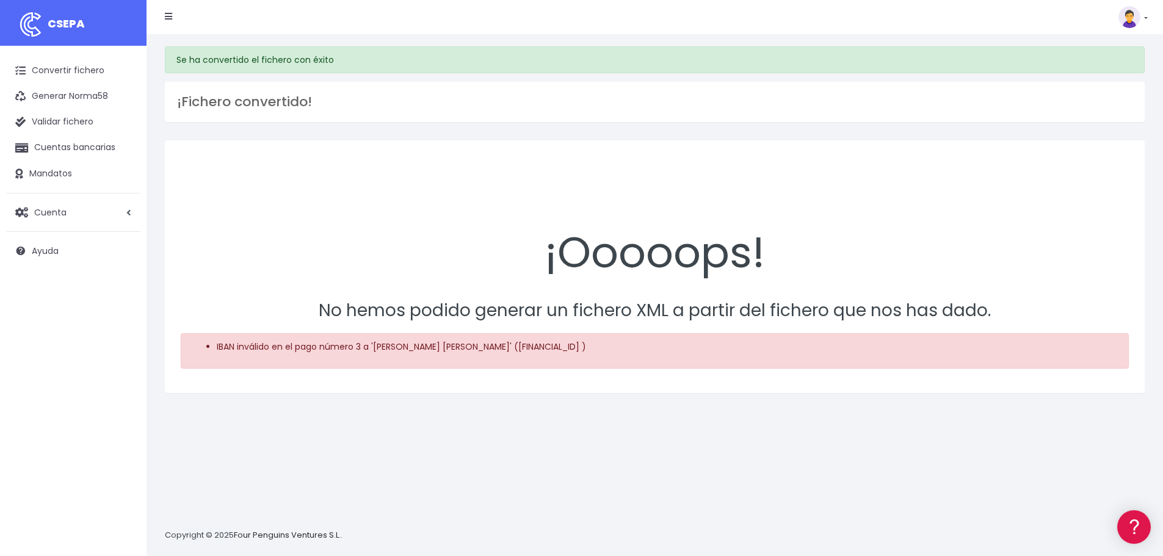
click at [707, 410] on div "¡Ooooops! No hemos podido generar un fichero XML a partir del fichero que nos h…" at bounding box center [655, 275] width 998 height 270
click at [84, 66] on link "Convertir fichero" at bounding box center [73, 71] width 134 height 26
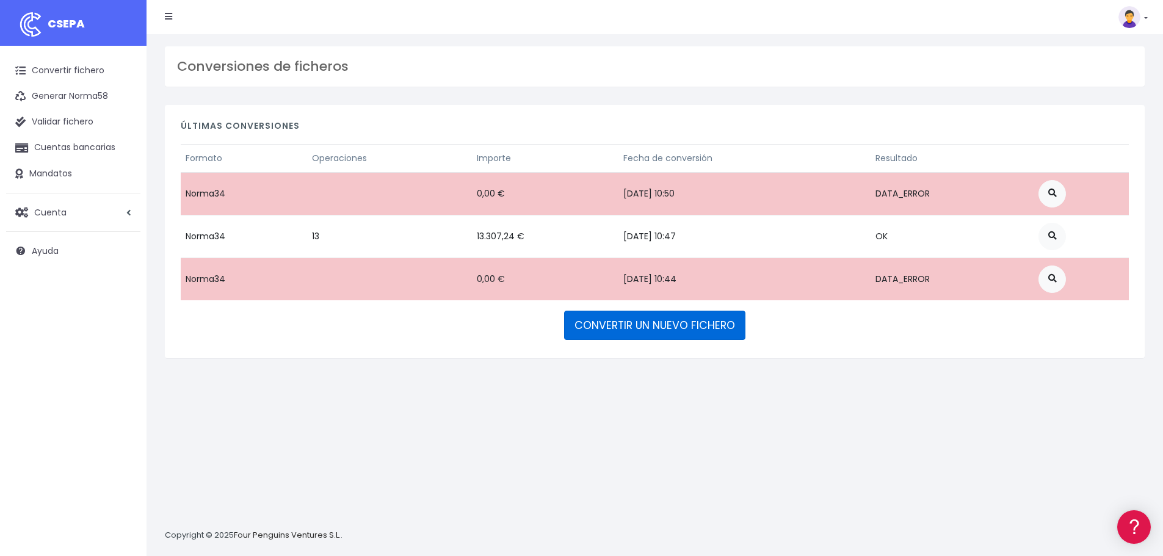
click at [642, 335] on link "CONVERTIR UN NUEVO FICHERO" at bounding box center [654, 325] width 181 height 29
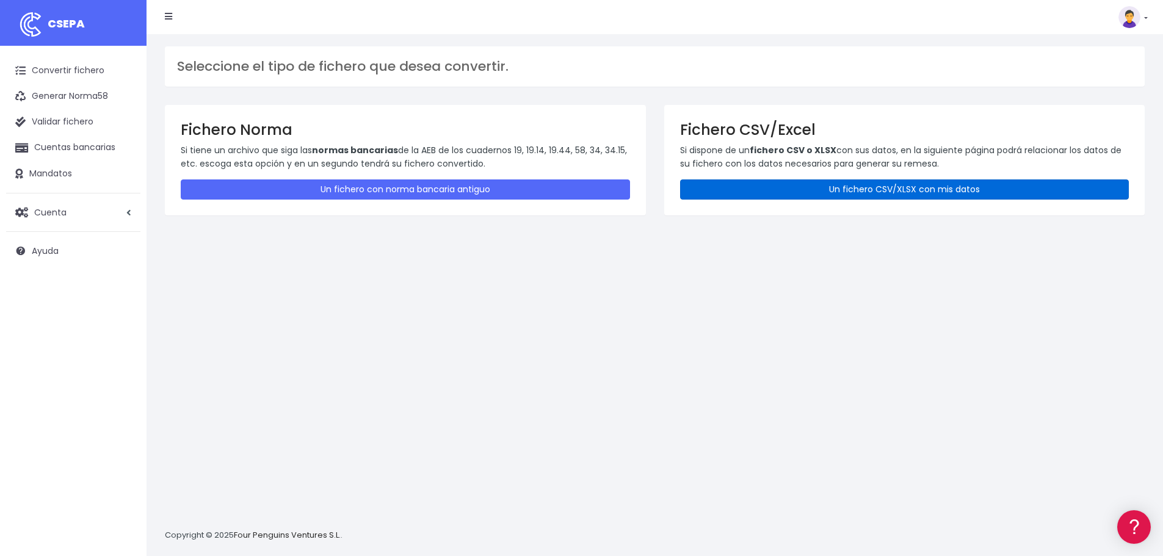
click at [797, 188] on link "Un fichero CSV/XLSX con mis datos" at bounding box center [904, 190] width 449 height 20
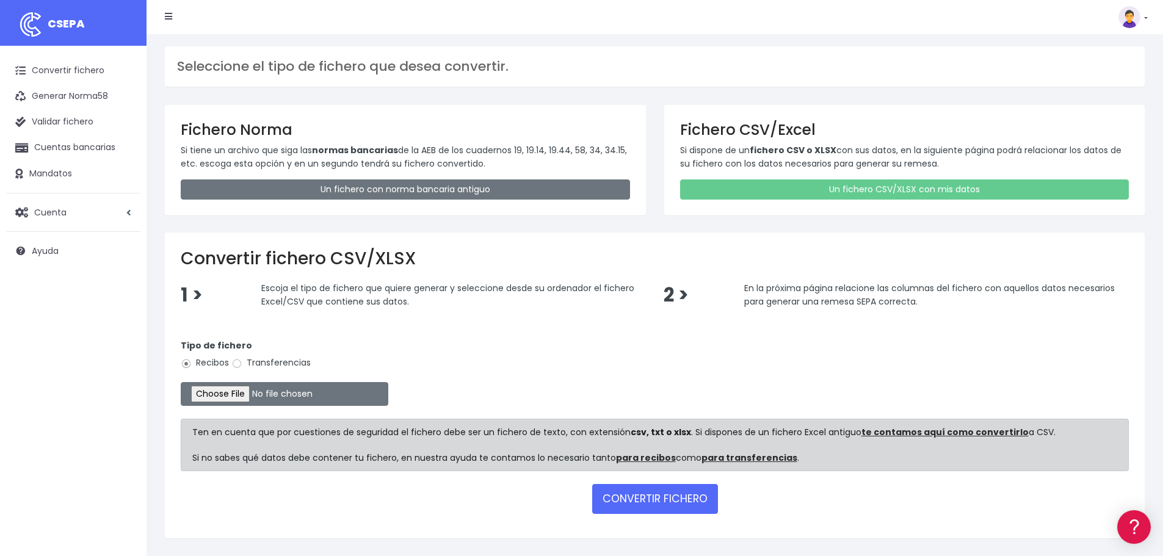
click at [294, 363] on label "Transferencias" at bounding box center [270, 363] width 79 height 13
click at [242, 363] on input "Transferencias" at bounding box center [236, 363] width 11 height 11
radio input "true"
click at [266, 392] on input "file" at bounding box center [285, 394] width 208 height 24
type input "C:\fakepath\cullera septiembre.xlsx"
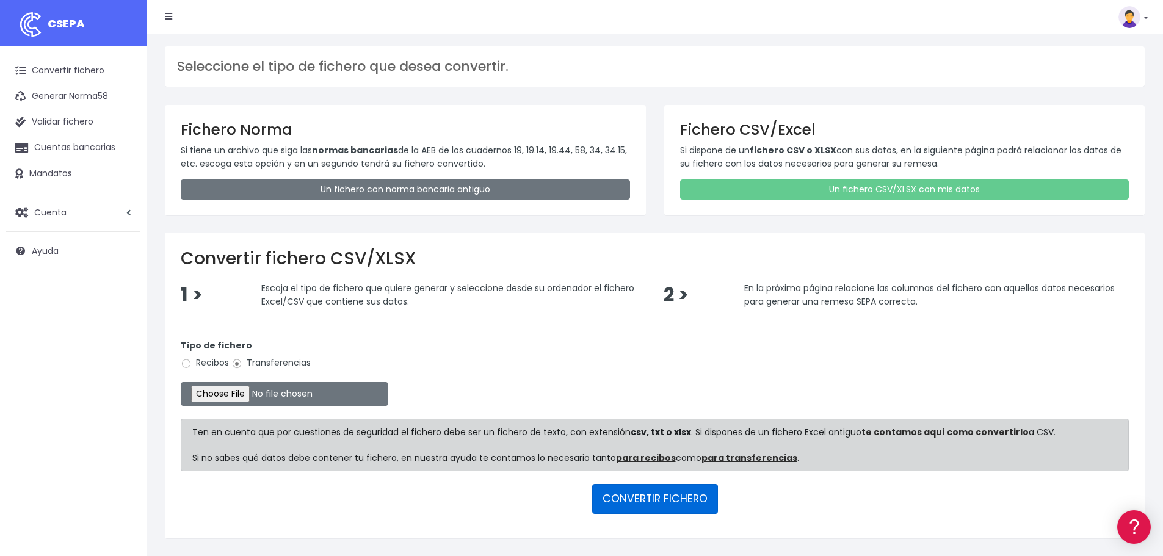
click at [670, 497] on button "CONVERTIR FICHERO" at bounding box center [655, 498] width 126 height 29
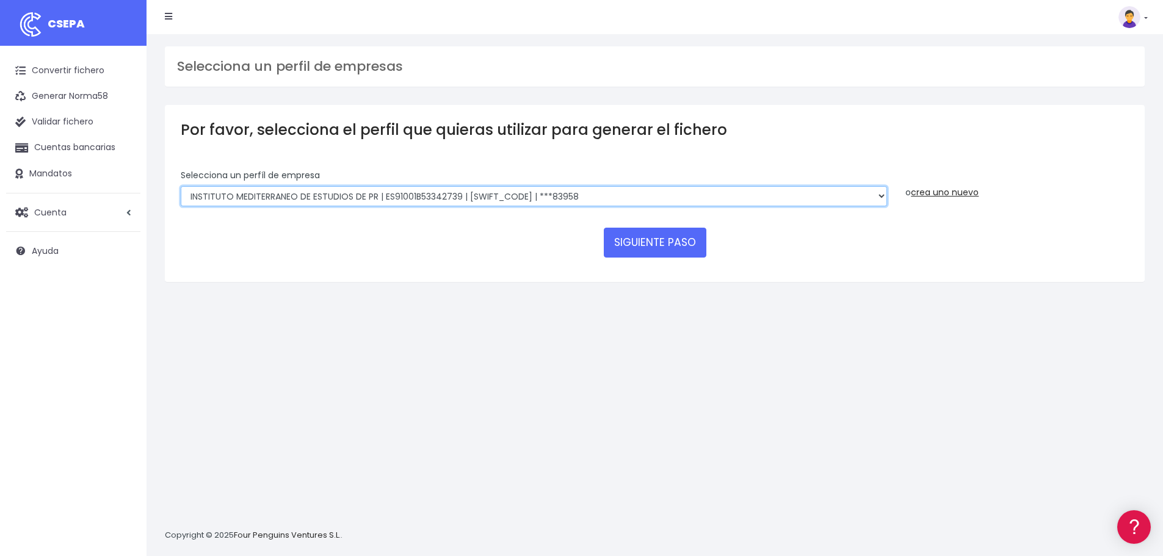
click at [572, 194] on select "INSTITUTO MEDITERRANEO DE ESTUDIOS DE PR | ES91001B53342739 | [SWIFT_CODE] | **…" at bounding box center [534, 196] width 707 height 21
select select "2478"
click at [181, 186] on select "INSTITUTO MEDITERRANEO DE ESTUDIOS DE PR | ES91001B53342739 | [SWIFT_CODE] | **…" at bounding box center [534, 196] width 707 height 21
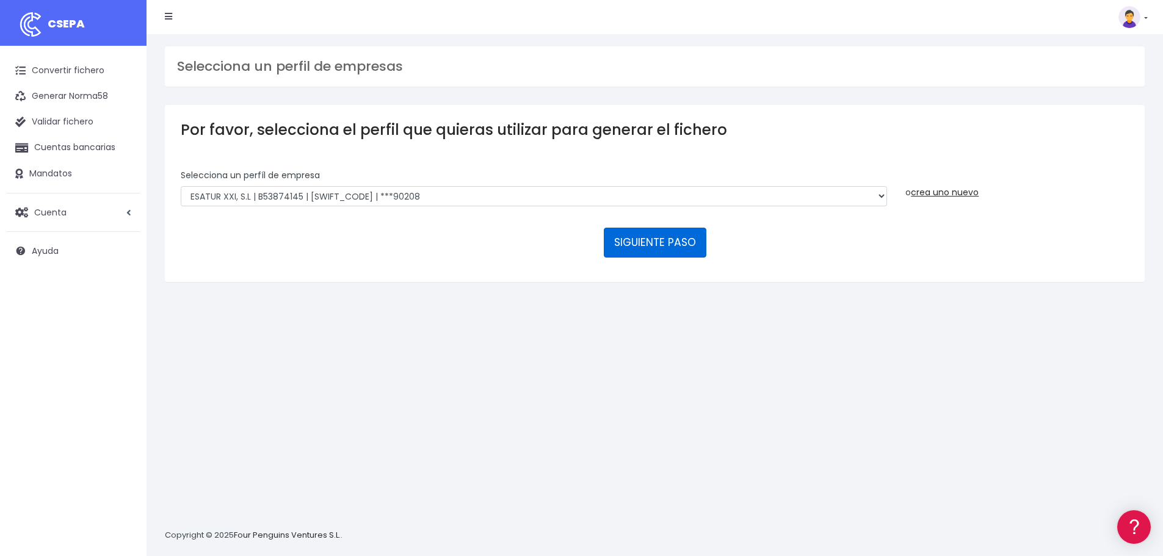
click at [639, 235] on button "SIGUIENTE PASO" at bounding box center [655, 242] width 103 height 29
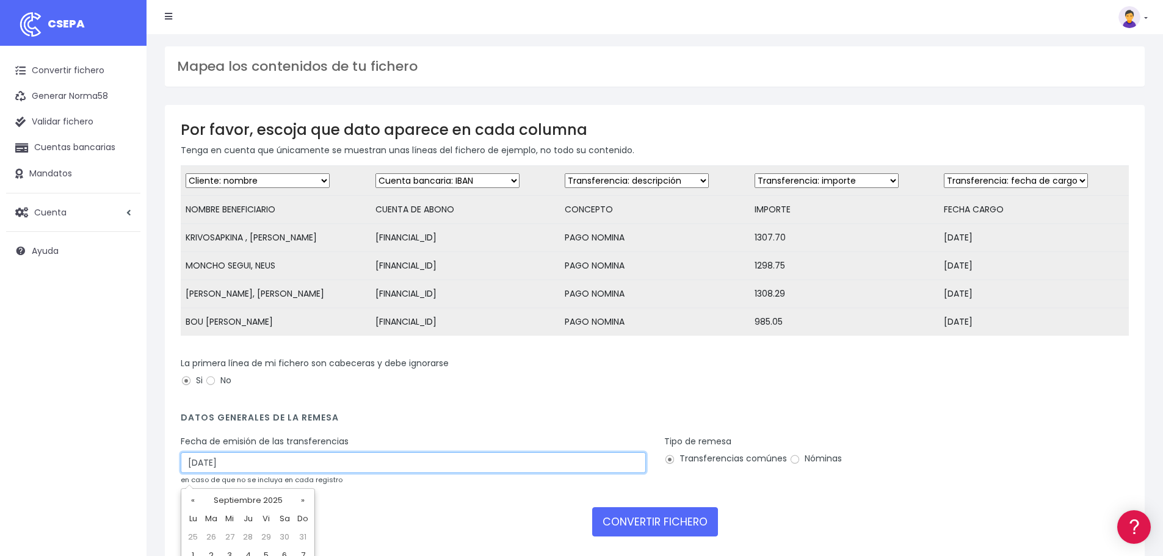
click at [364, 470] on input "28/09/2025" at bounding box center [413, 463] width 465 height 21
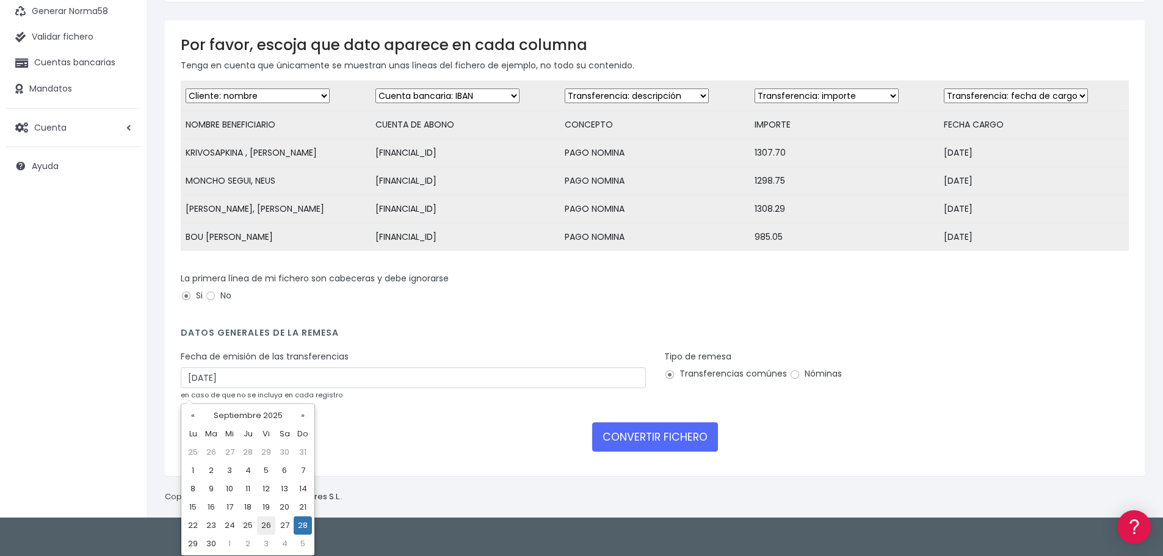
click at [262, 529] on td "26" at bounding box center [266, 526] width 18 height 18
type input "26/09/2025"
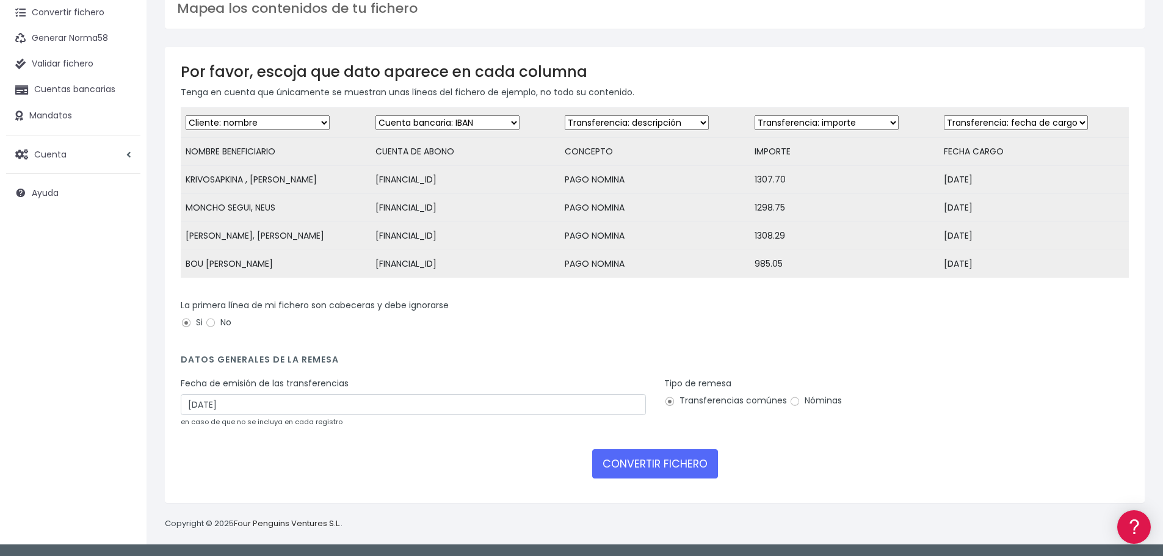
scroll to position [67, 0]
drag, startPoint x: 838, startPoint y: 404, endPoint x: 826, endPoint y: 412, distance: 14.2
click at [838, 404] on label "Nóminas" at bounding box center [816, 401] width 53 height 13
click at [801, 404] on input "Nóminas" at bounding box center [795, 401] width 11 height 11
radio input "true"
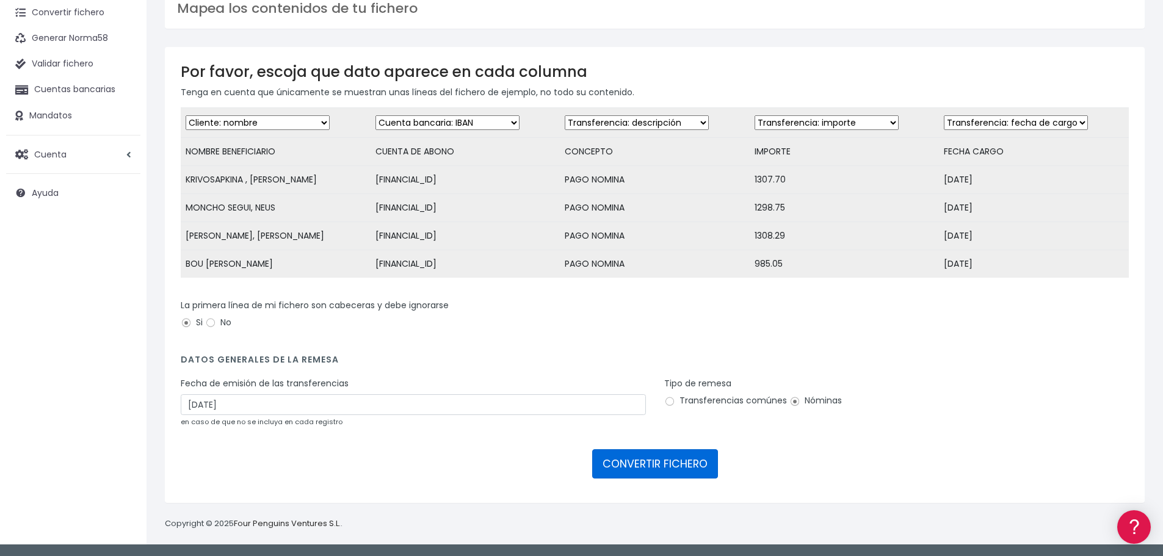
click at [666, 460] on button "CONVERTIR FICHERO" at bounding box center [655, 463] width 126 height 29
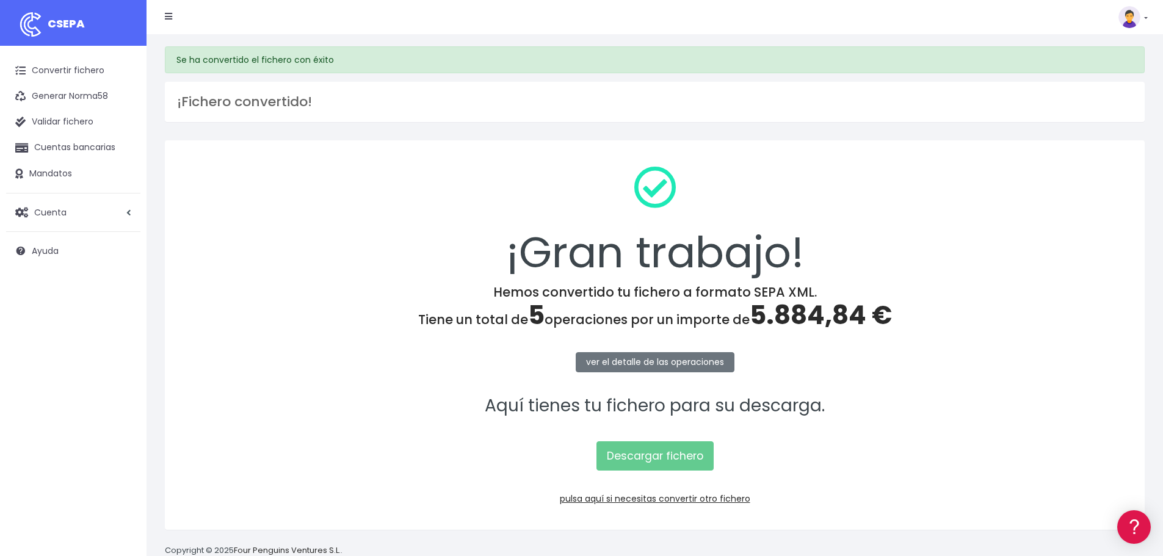
scroll to position [27, 0]
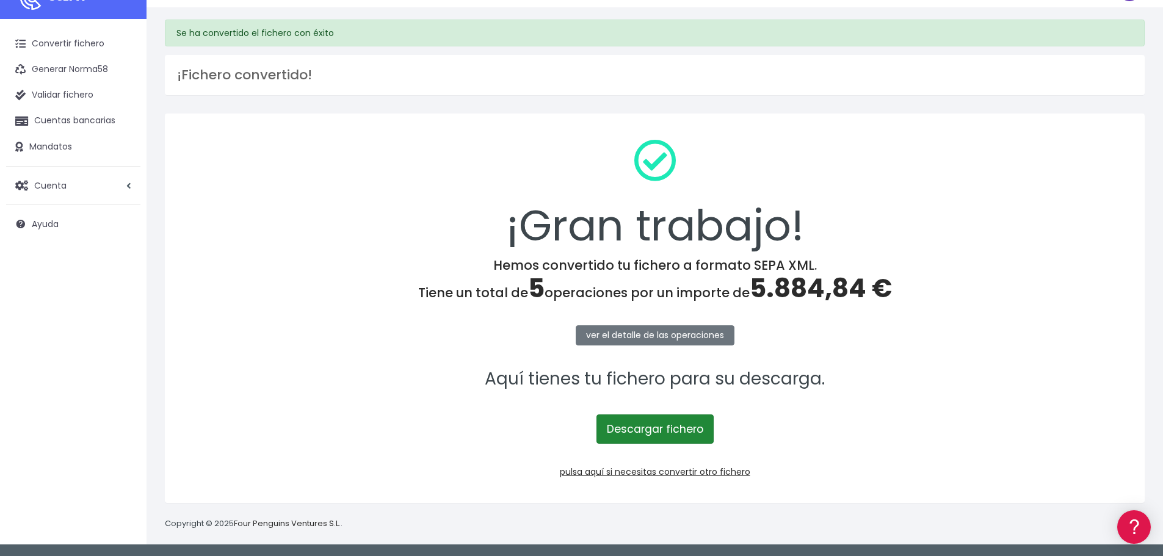
click at [665, 430] on link "Descargar fichero" at bounding box center [655, 429] width 117 height 29
click at [677, 471] on link "pulsa aquí si necesitas convertir otro fichero" at bounding box center [655, 472] width 191 height 12
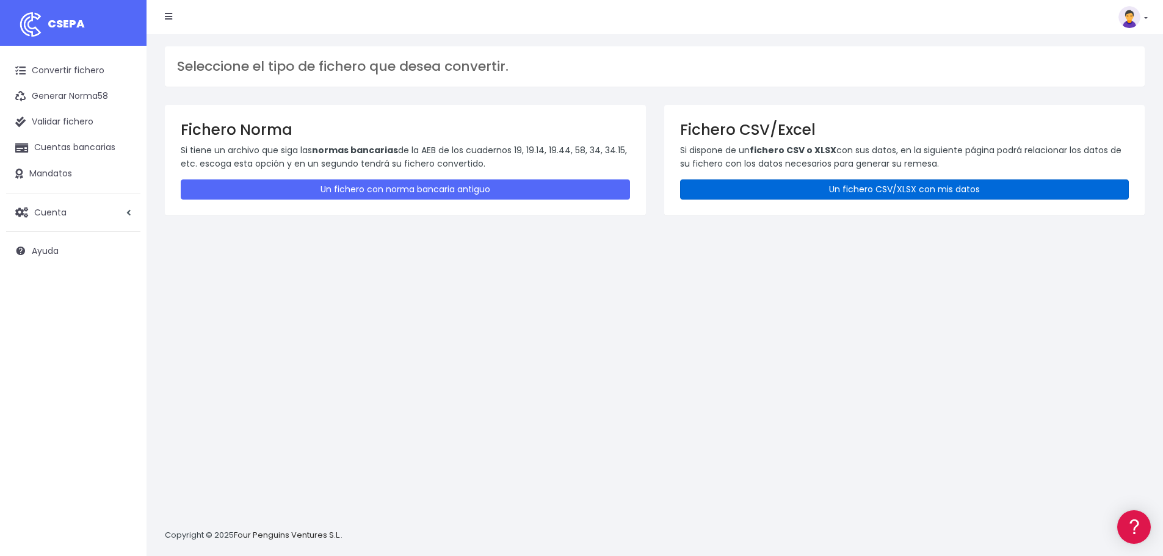
click at [856, 189] on link "Un fichero CSV/XLSX con mis datos" at bounding box center [904, 190] width 449 height 20
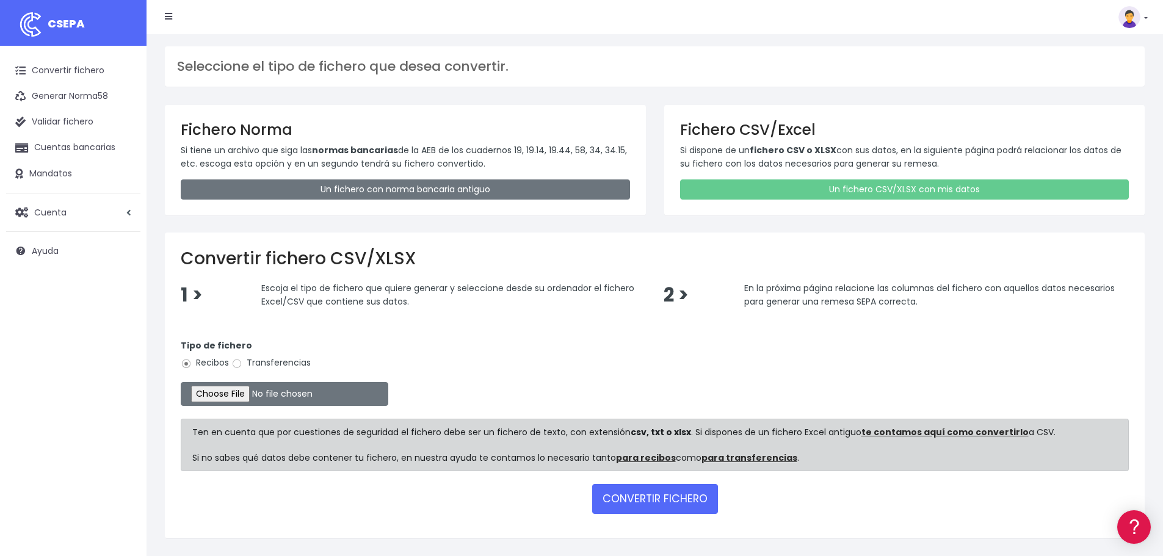
click at [280, 362] on label "Transferencias" at bounding box center [270, 363] width 79 height 13
click at [242, 362] on input "Transferencias" at bounding box center [236, 363] width 11 height 11
radio input "true"
click at [257, 392] on input "file" at bounding box center [285, 394] width 208 height 24
type input "C:\fakepath\marqseptiembrexlsx (3).xml"
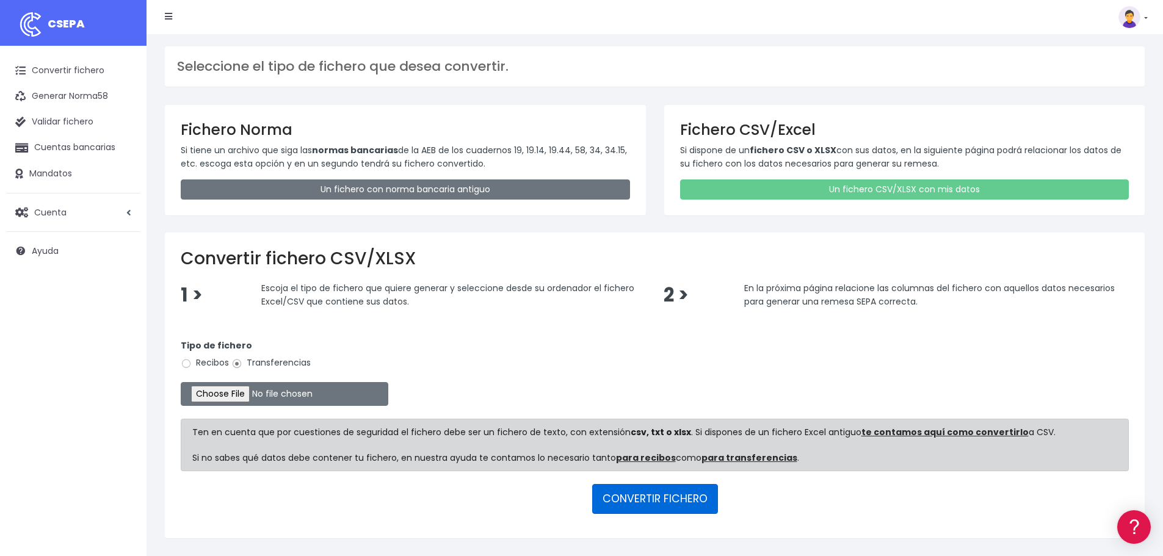
click at [655, 504] on button "CONVERTIR FICHERO" at bounding box center [655, 498] width 126 height 29
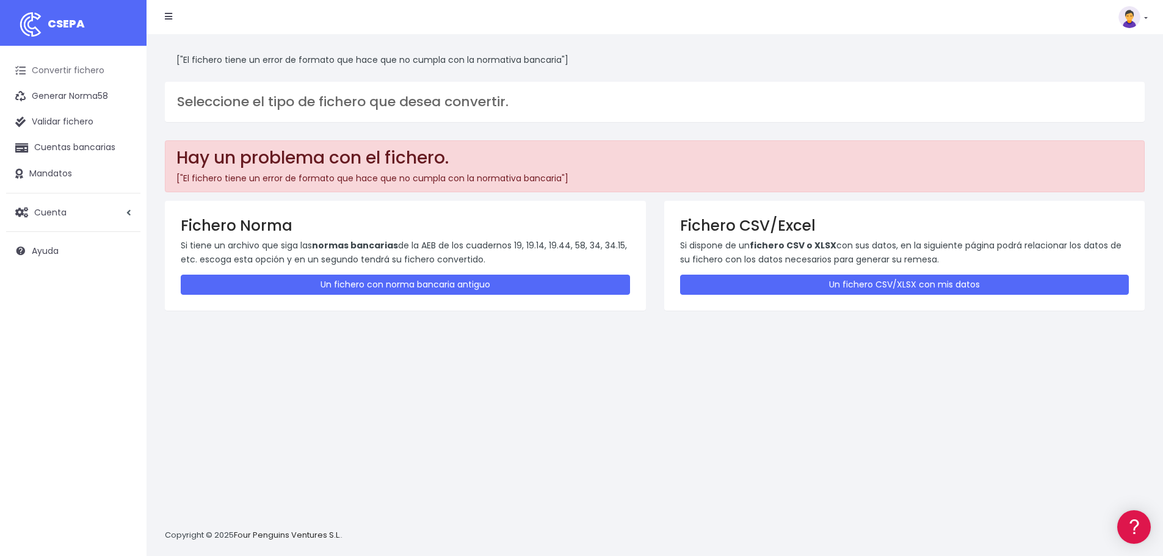
click at [86, 73] on link "Convertir fichero" at bounding box center [73, 71] width 134 height 26
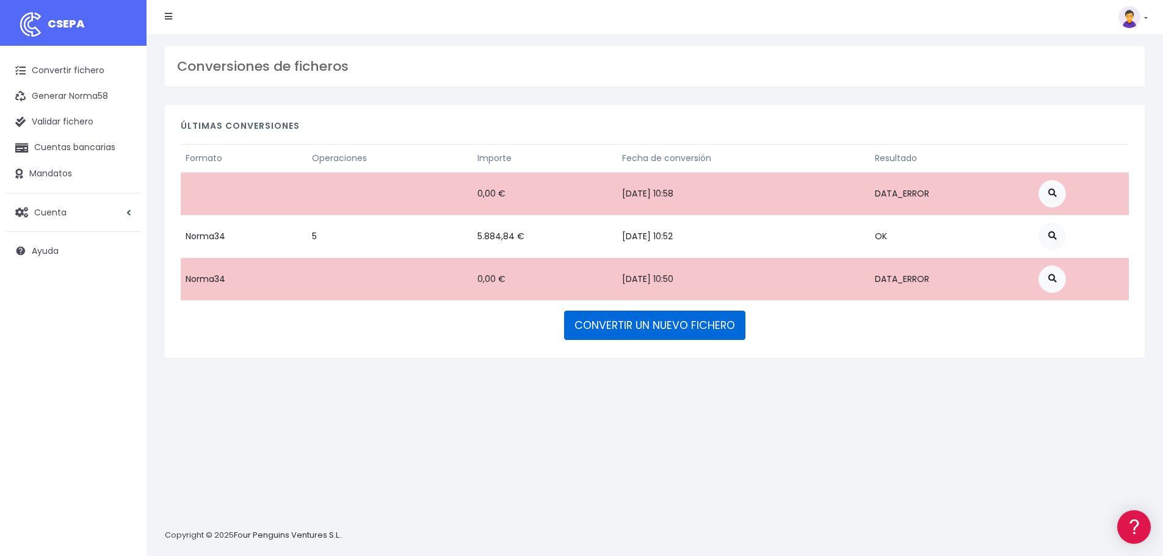
click at [697, 326] on link "CONVERTIR UN NUEVO FICHERO" at bounding box center [654, 325] width 181 height 29
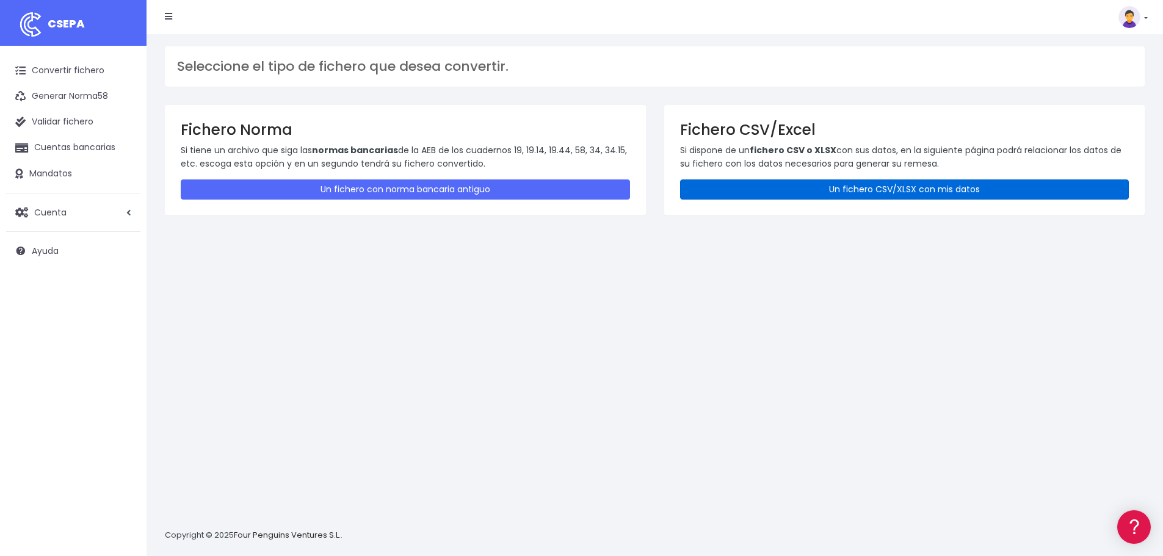
click at [805, 195] on link "Un fichero CSV/XLSX con mis datos" at bounding box center [904, 190] width 449 height 20
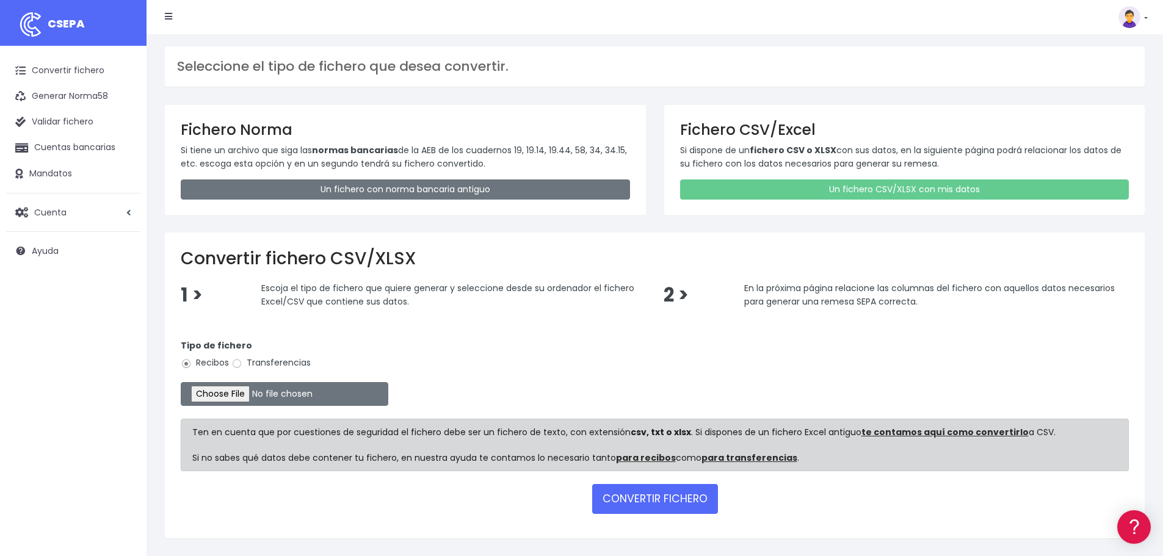
click at [293, 360] on label "Transferencias" at bounding box center [270, 363] width 79 height 13
click at [242, 360] on input "Transferencias" at bounding box center [236, 363] width 11 height 11
radio input "true"
click at [274, 397] on input "file" at bounding box center [285, 394] width 208 height 24
type input "C:\fakepath\marqseptiembrexlsx (3).xml"
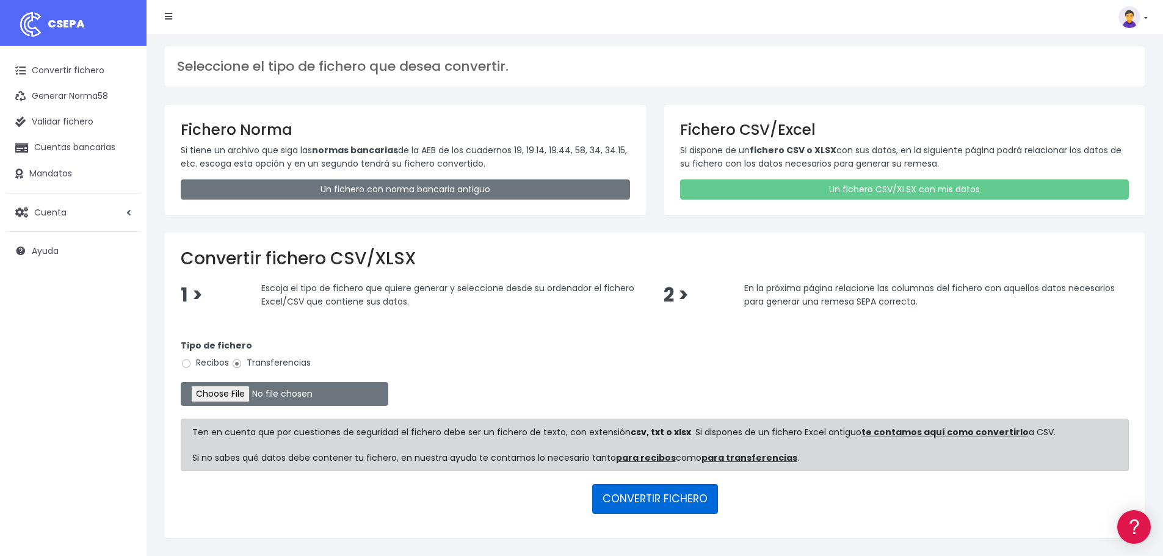
click at [663, 498] on button "CONVERTIR FICHERO" at bounding box center [655, 498] width 126 height 29
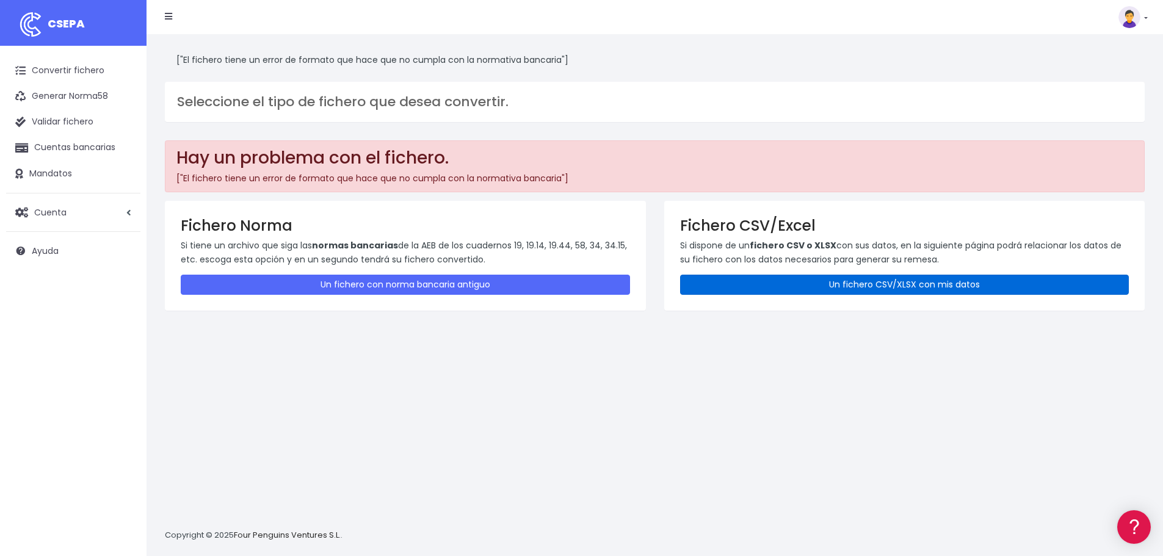
click at [773, 283] on link "Un fichero CSV/XLSX con mis datos" at bounding box center [904, 285] width 449 height 20
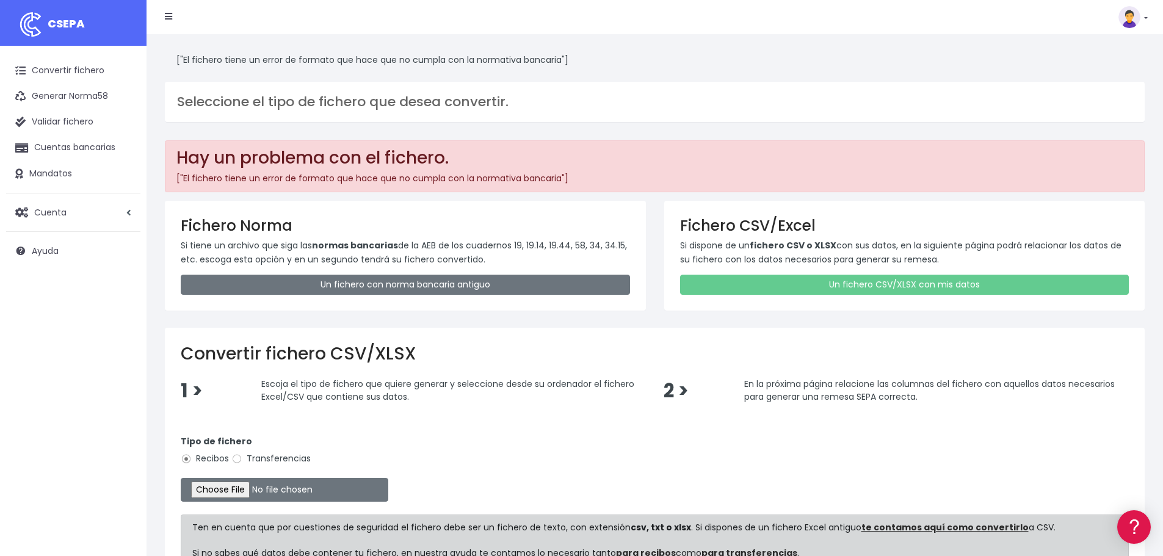
click at [275, 459] on label "Transferencias" at bounding box center [270, 459] width 79 height 13
click at [242, 459] on input "Transferencias" at bounding box center [236, 459] width 11 height 11
radio input "true"
click at [269, 490] on input "file" at bounding box center [285, 490] width 208 height 24
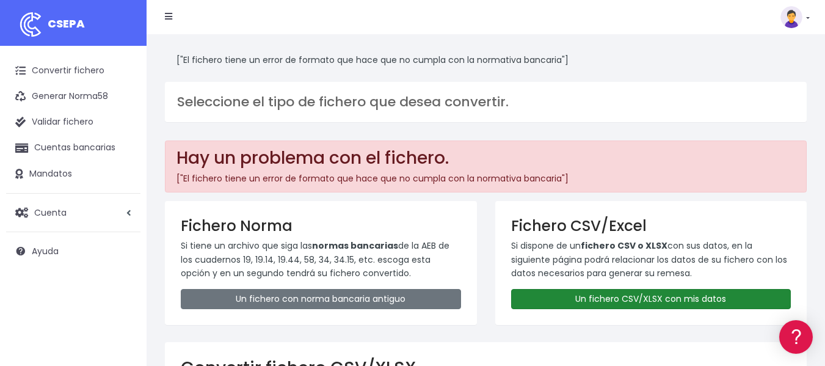
click at [584, 298] on link "Un fichero CSV/XLSX con mis datos" at bounding box center [651, 299] width 280 height 20
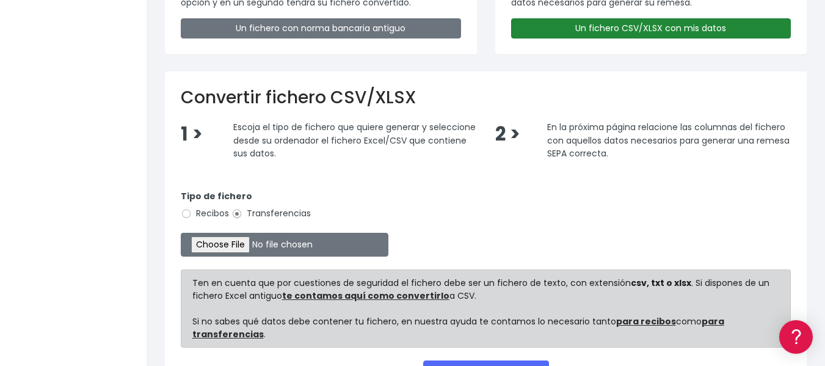
scroll to position [305, 0]
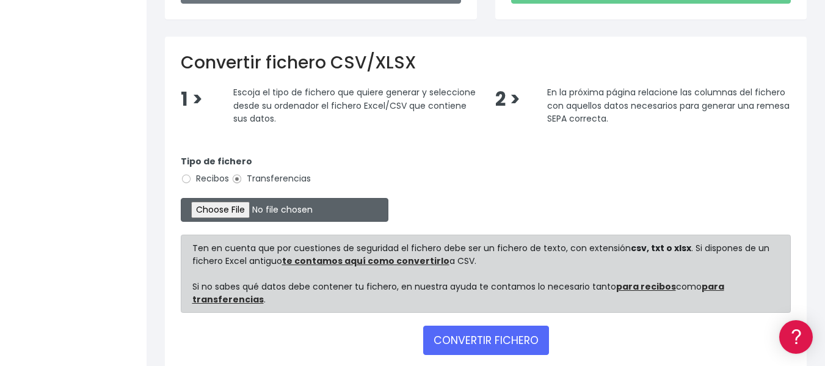
click at [264, 213] on input "file" at bounding box center [285, 210] width 208 height 24
type input "C:\fakepath\galerias septiembre.xlsx"
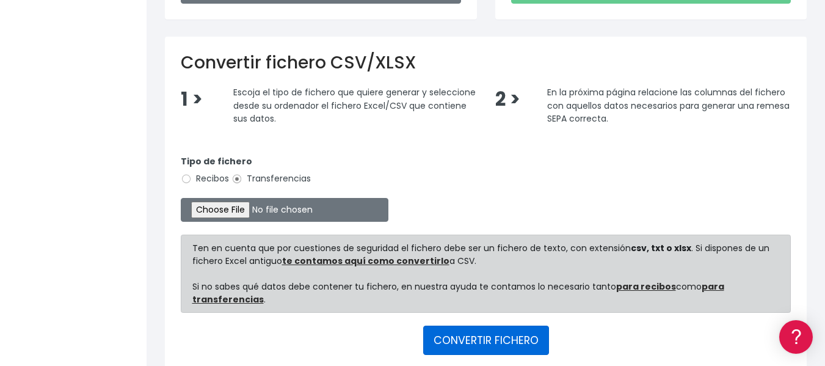
click at [498, 338] on button "CONVERTIR FICHERO" at bounding box center [486, 340] width 126 height 29
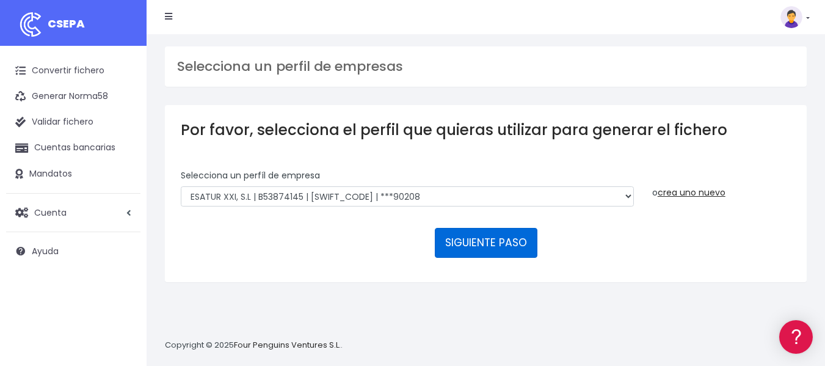
click at [484, 252] on button "SIGUIENTE PASO" at bounding box center [486, 242] width 103 height 29
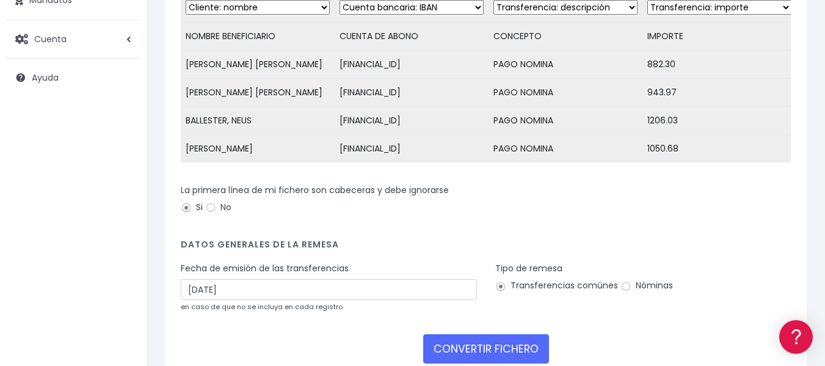
scroll to position [183, 0]
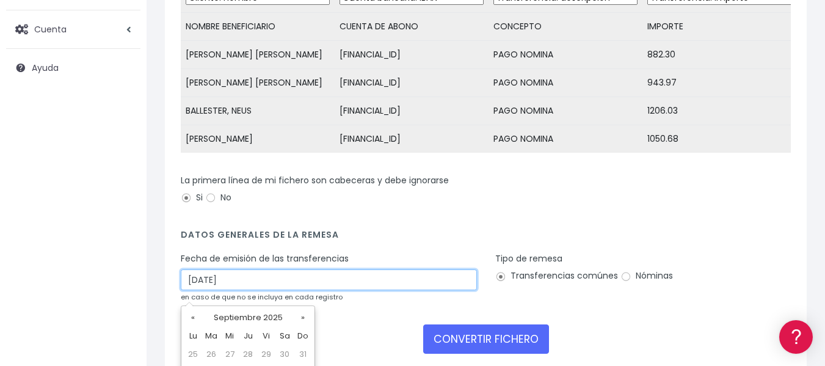
click at [369, 290] on input "[DATE]" at bounding box center [329, 279] width 296 height 21
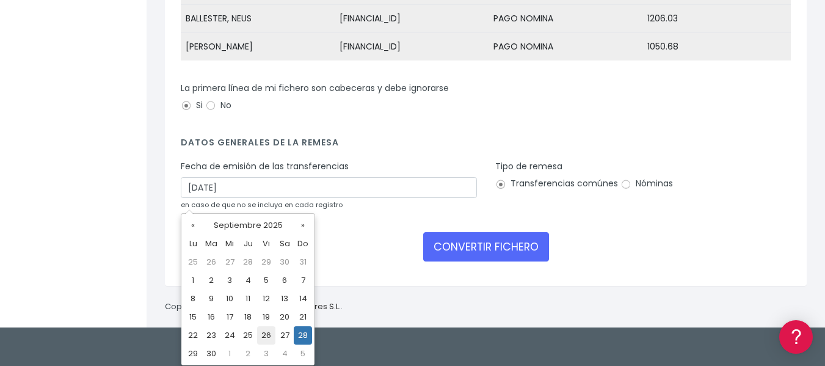
click at [271, 333] on td "26" at bounding box center [266, 335] width 18 height 18
type input "[DATE]"
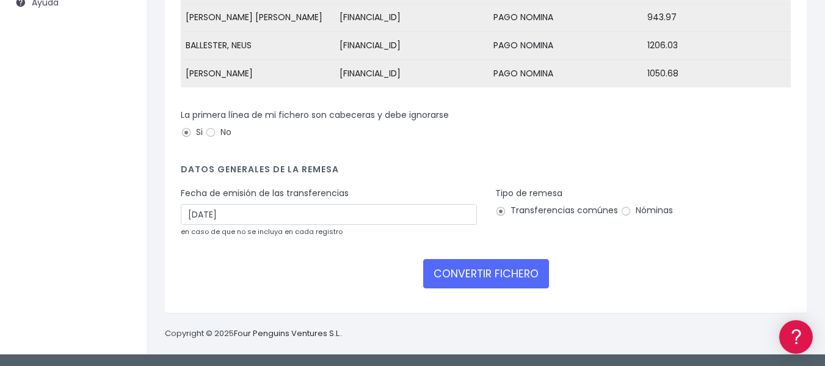
click at [641, 209] on label "Nóminas" at bounding box center [646, 210] width 53 height 13
click at [631, 209] on input "Nóminas" at bounding box center [625, 211] width 11 height 11
radio input "true"
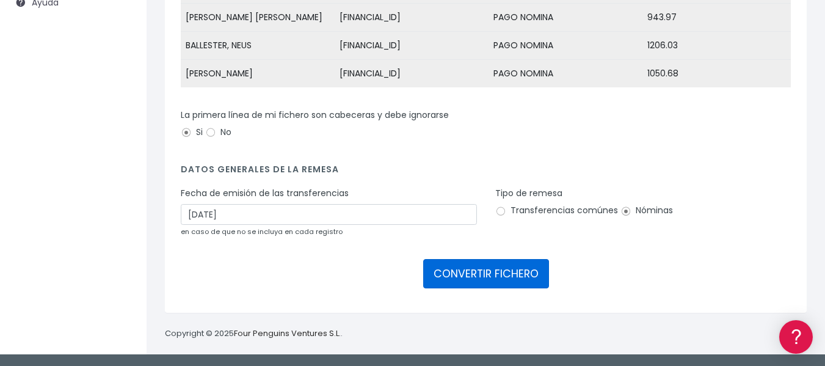
click at [459, 273] on button "CONVERTIR FICHERO" at bounding box center [486, 273] width 126 height 29
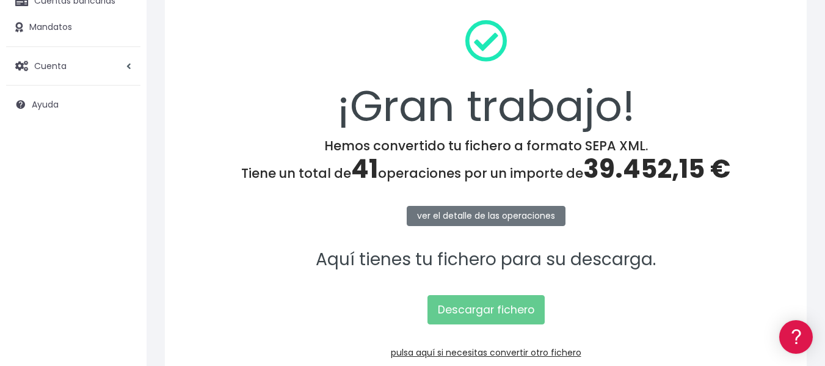
scroll to position [217, 0]
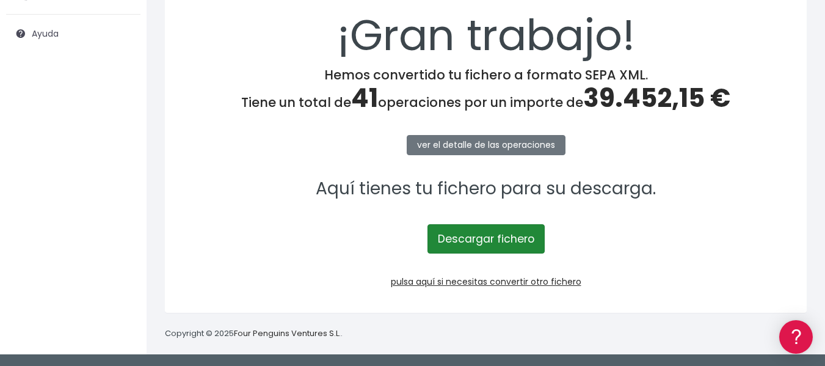
drag, startPoint x: 481, startPoint y: 220, endPoint x: 481, endPoint y: 238, distance: 17.7
click at [481, 221] on p "Descargar fichero" at bounding box center [486, 232] width 610 height 42
click at [481, 238] on link "Descargar fichero" at bounding box center [485, 238] width 117 height 29
